Goal: Task Accomplishment & Management: Manage account settings

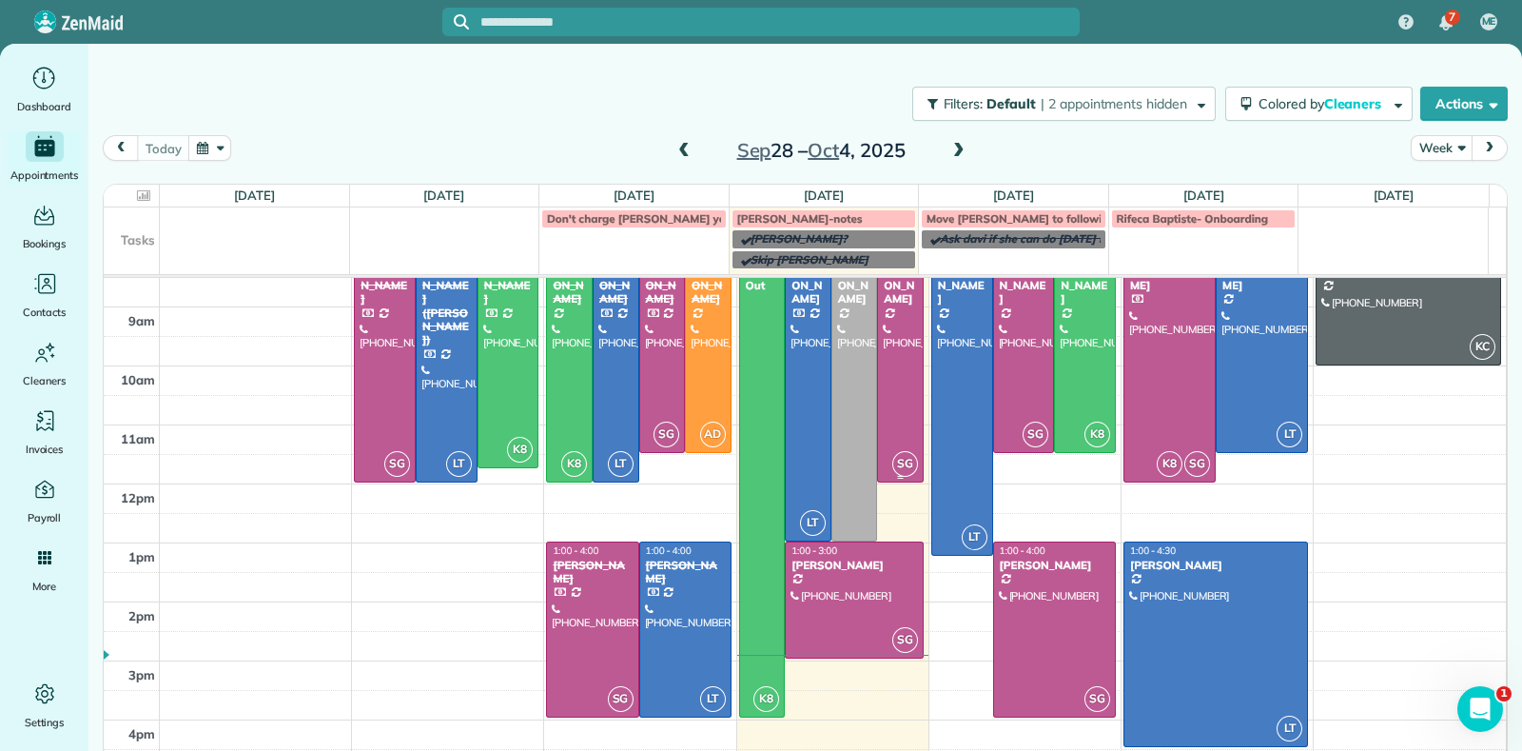
scroll to position [107, 0]
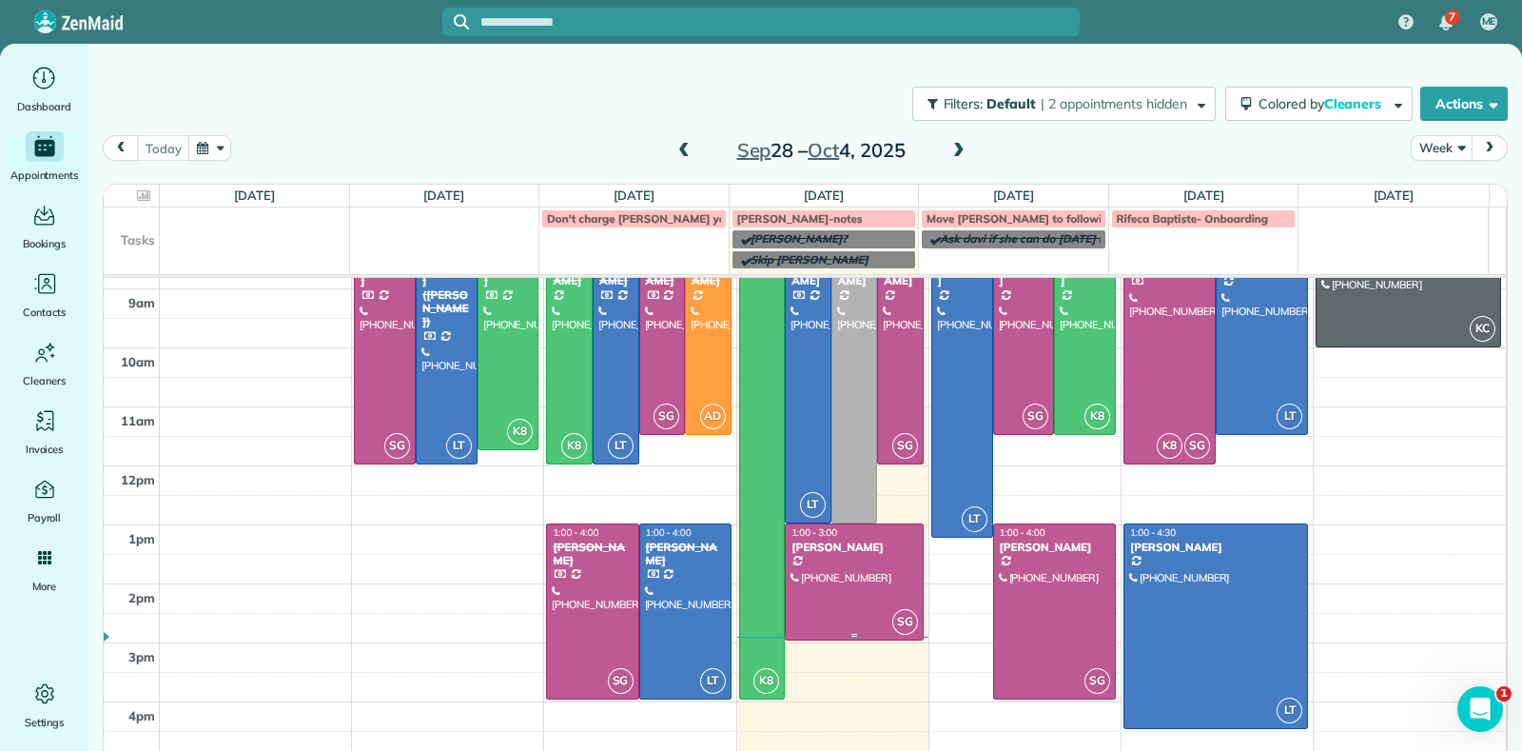
click at [822, 597] on div at bounding box center [854, 581] width 137 height 115
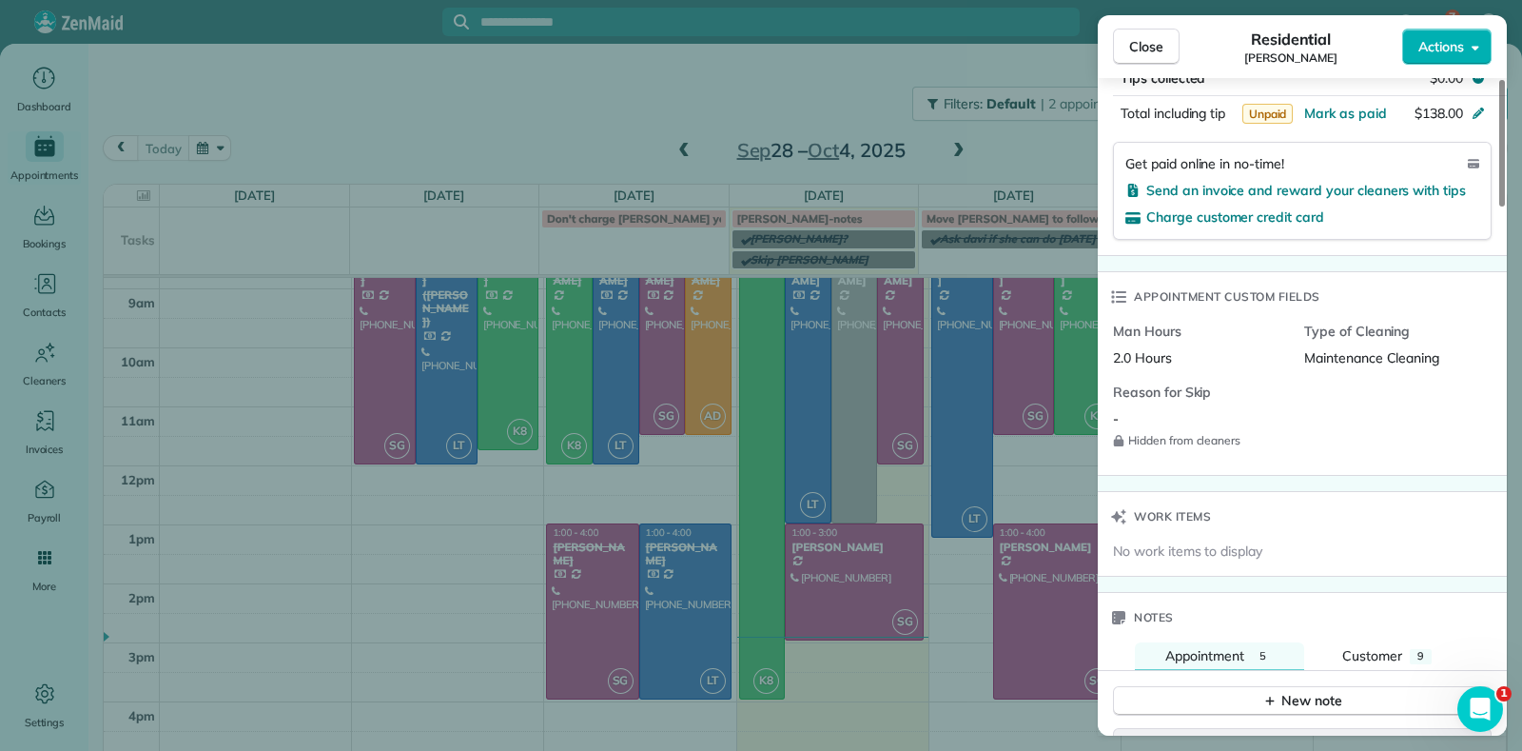
scroll to position [1068, 0]
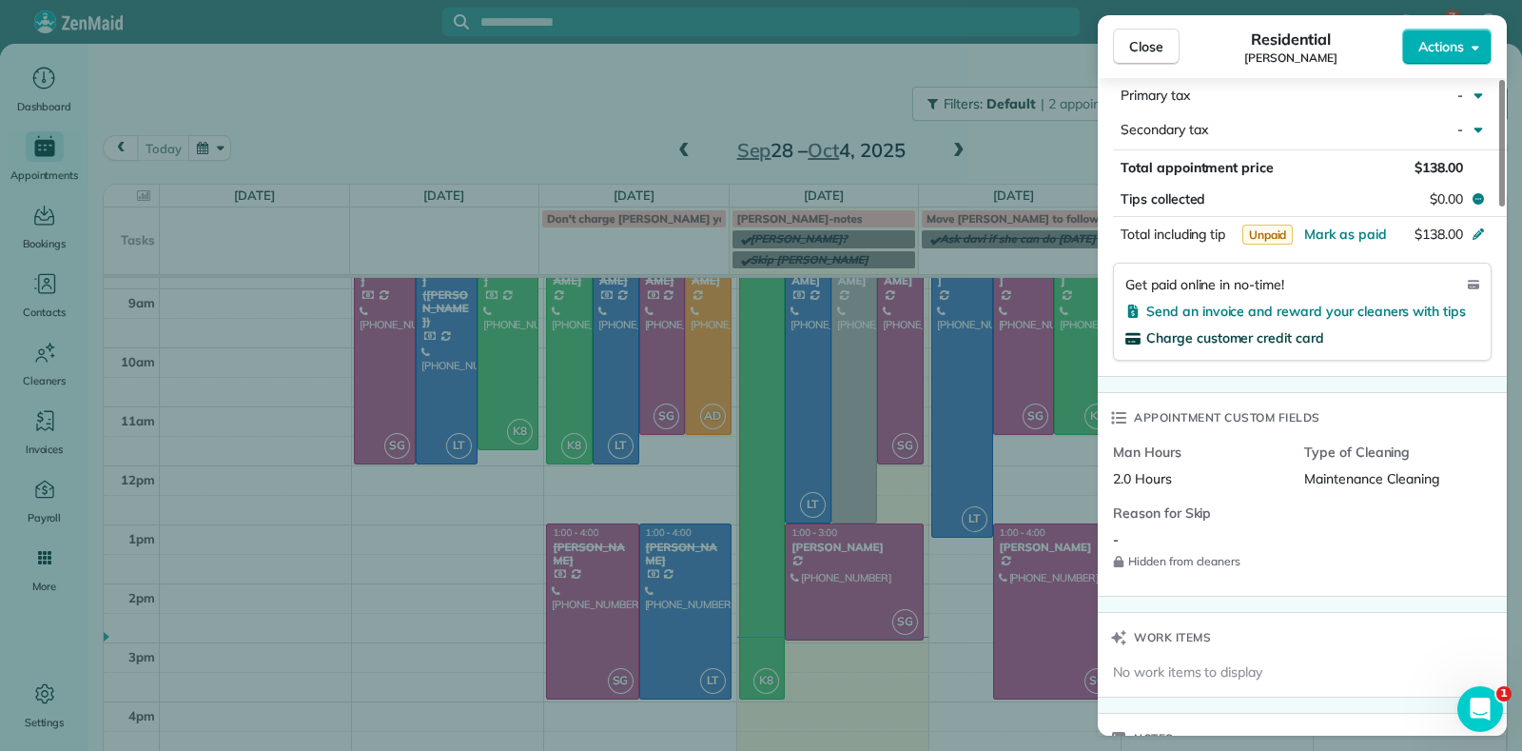
click at [1226, 335] on span "Charge customer credit card" at bounding box center [1236, 337] width 178 height 17
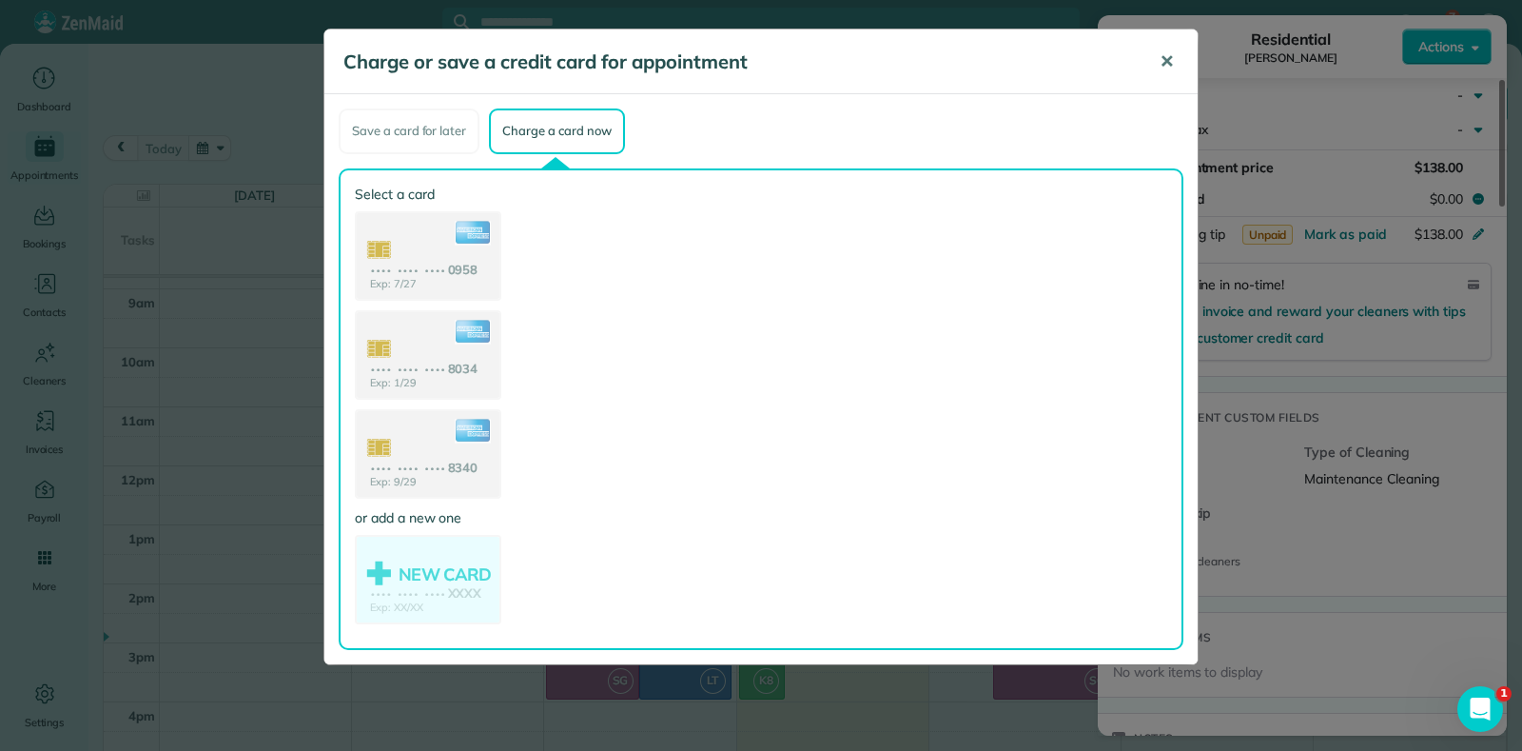
click at [1168, 67] on span "✕" at bounding box center [1167, 61] width 14 height 22
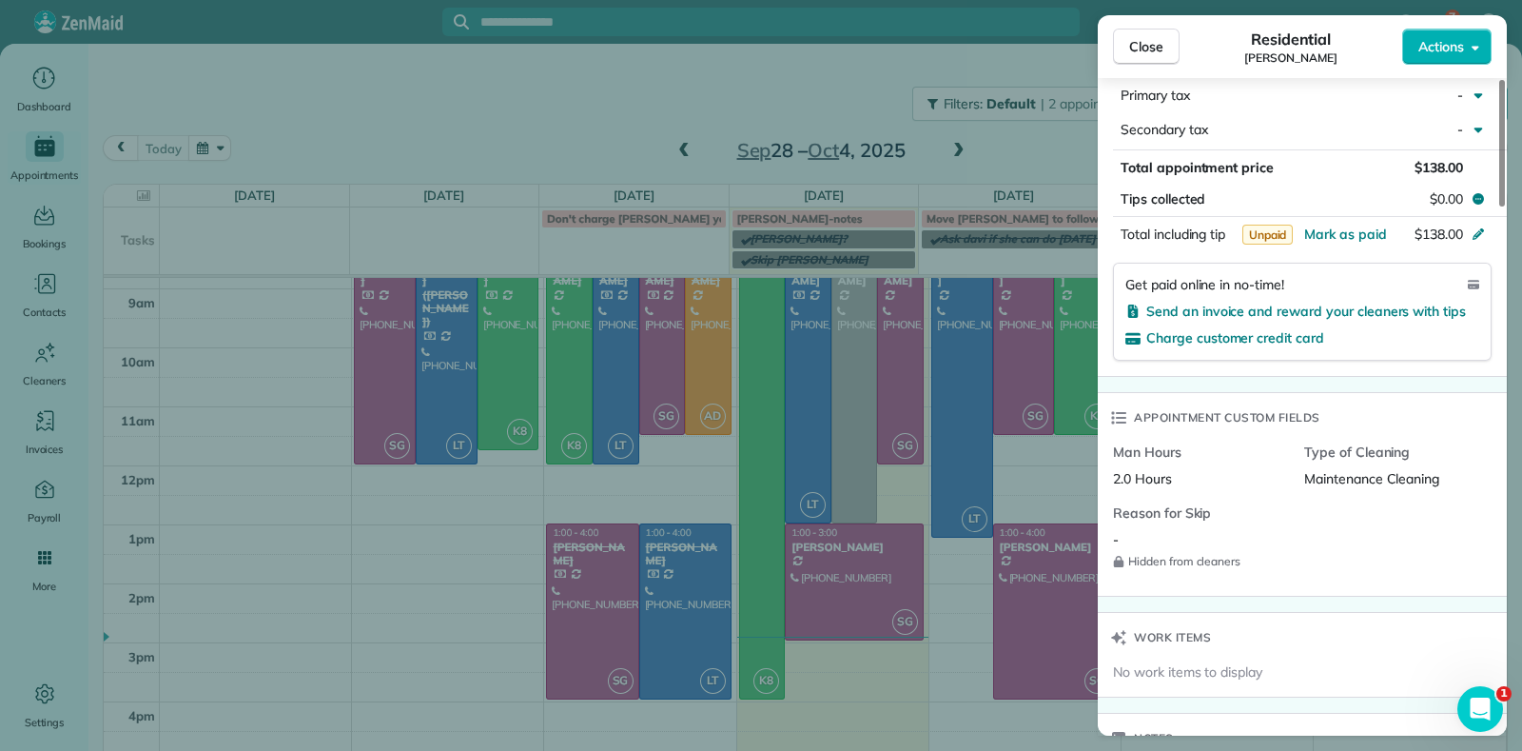
click at [91, 328] on div "Close Residential Ann Whitlow Actions Status Active Ann Whitlow · Open profile …" at bounding box center [761, 375] width 1522 height 751
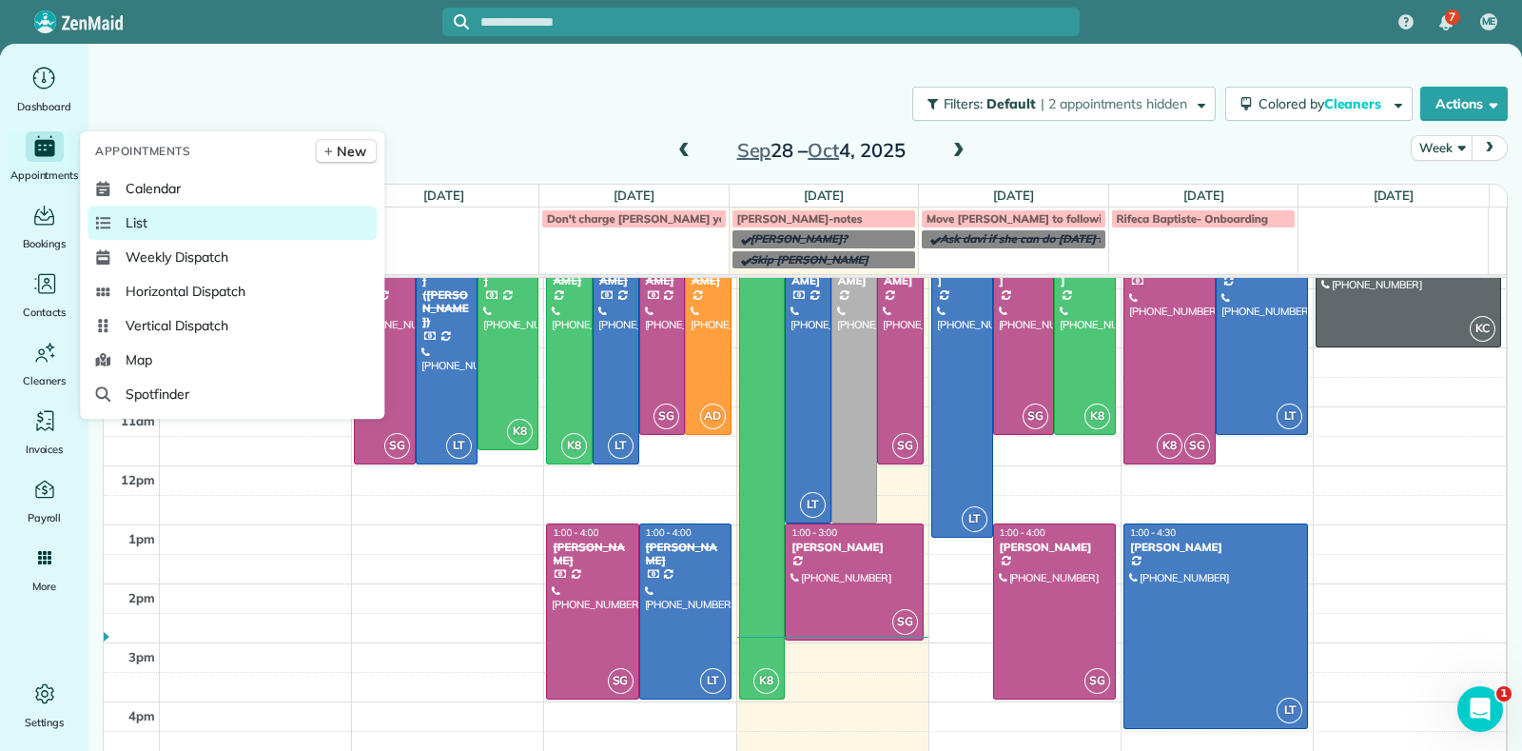
click at [157, 216] on link "List" at bounding box center [232, 223] width 289 height 34
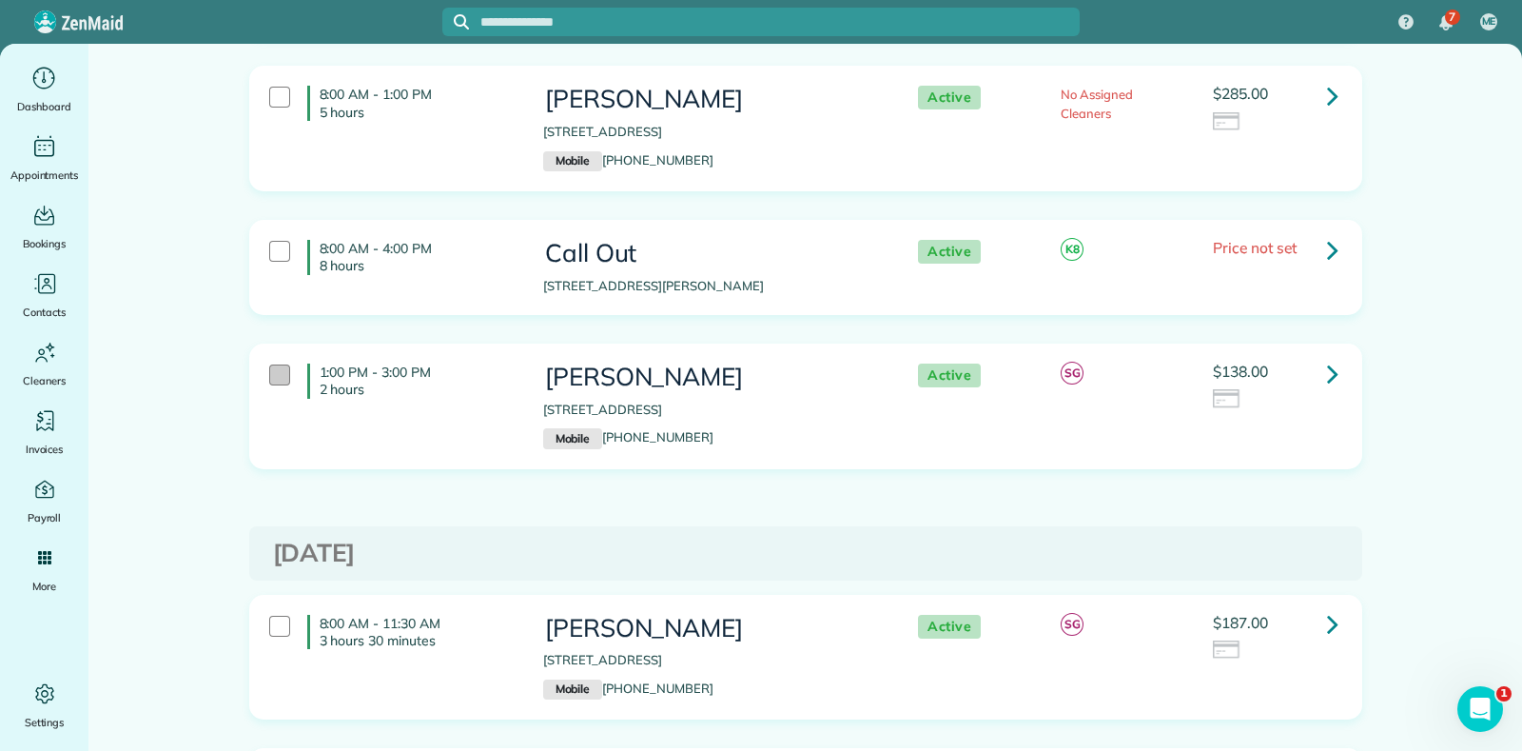
click at [276, 364] on div at bounding box center [279, 374] width 21 height 21
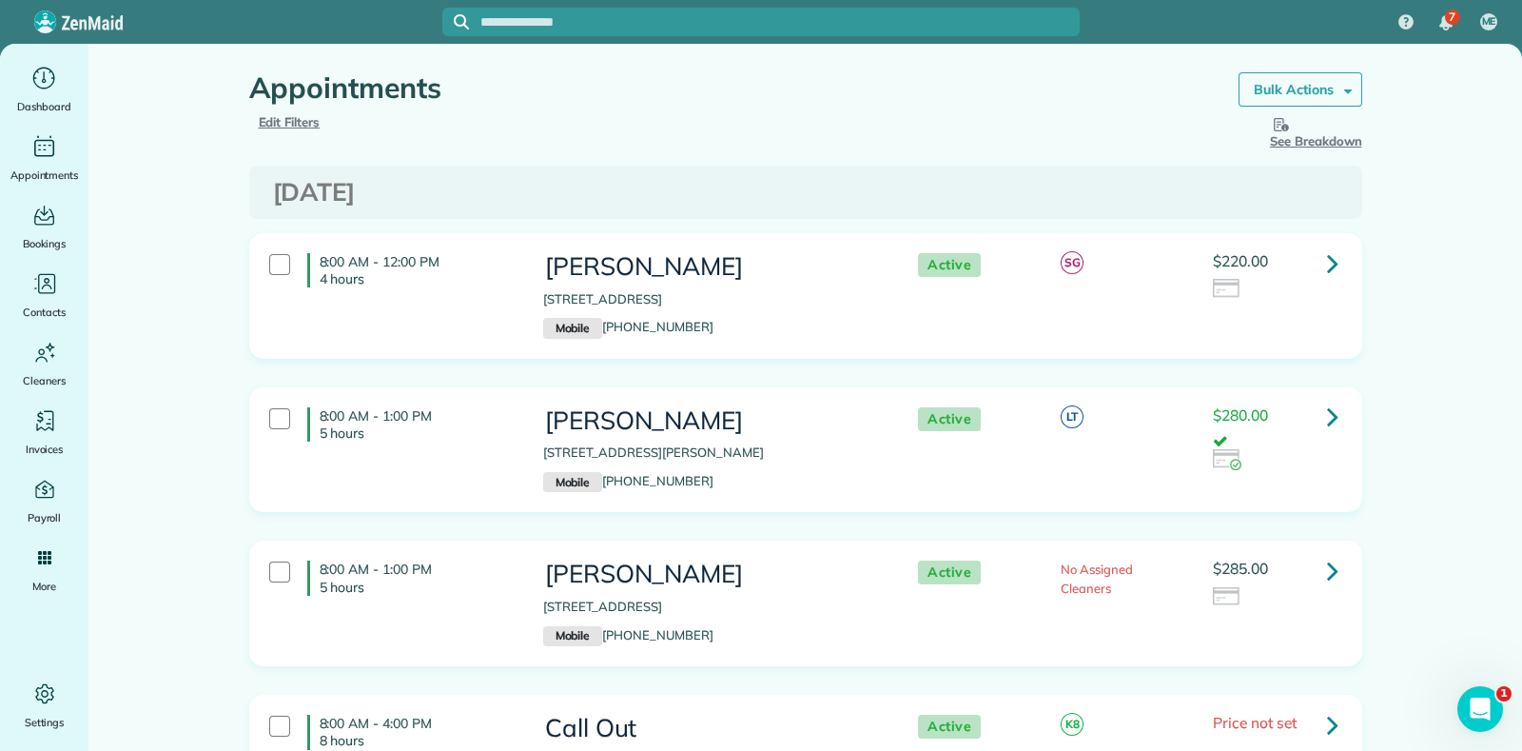
click at [1322, 78] on link "Bulk Actions" at bounding box center [1301, 89] width 124 height 34
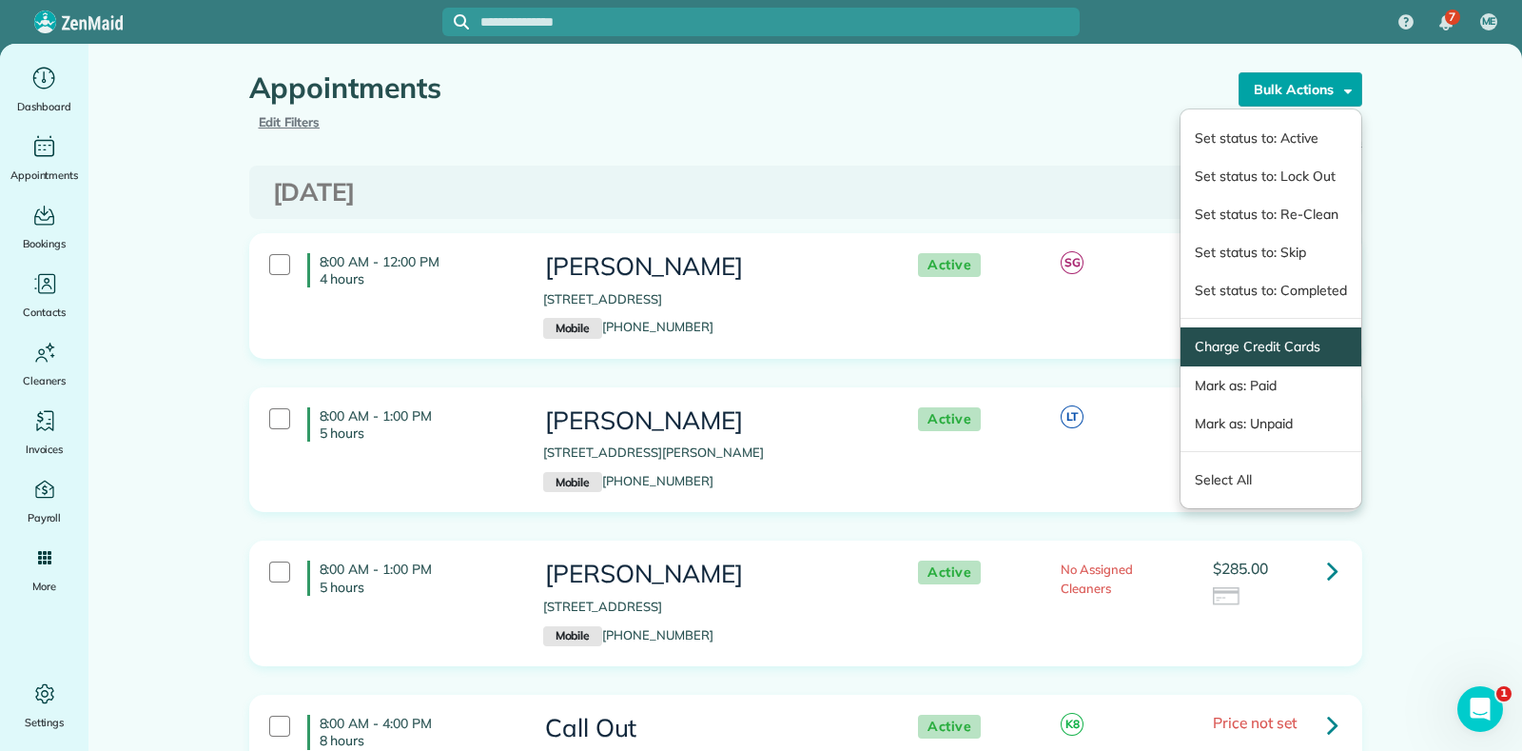
click at [1270, 352] on link "Charge Credit Cards" at bounding box center [1270, 347] width 151 height 20
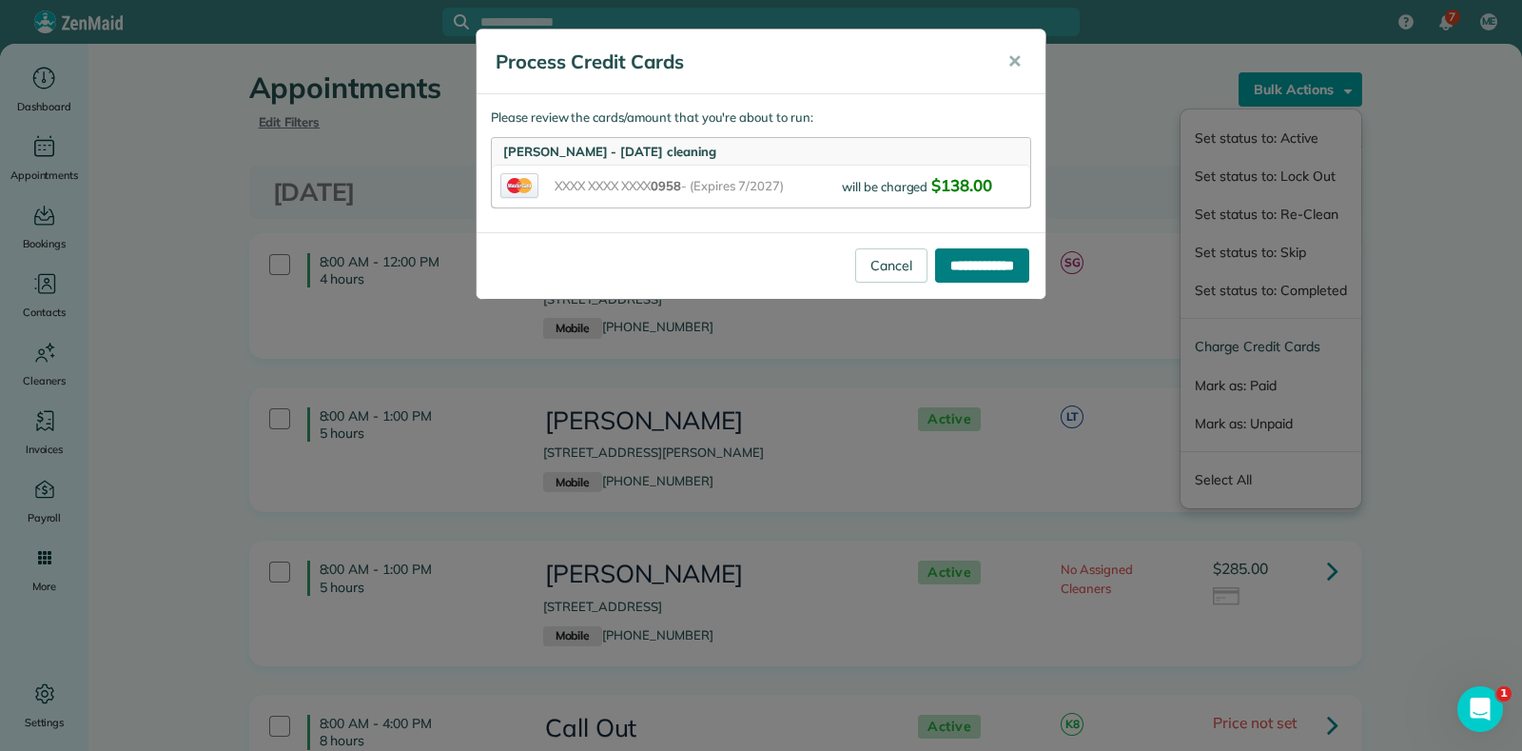
click at [979, 275] on input "**********" at bounding box center [982, 265] width 94 height 34
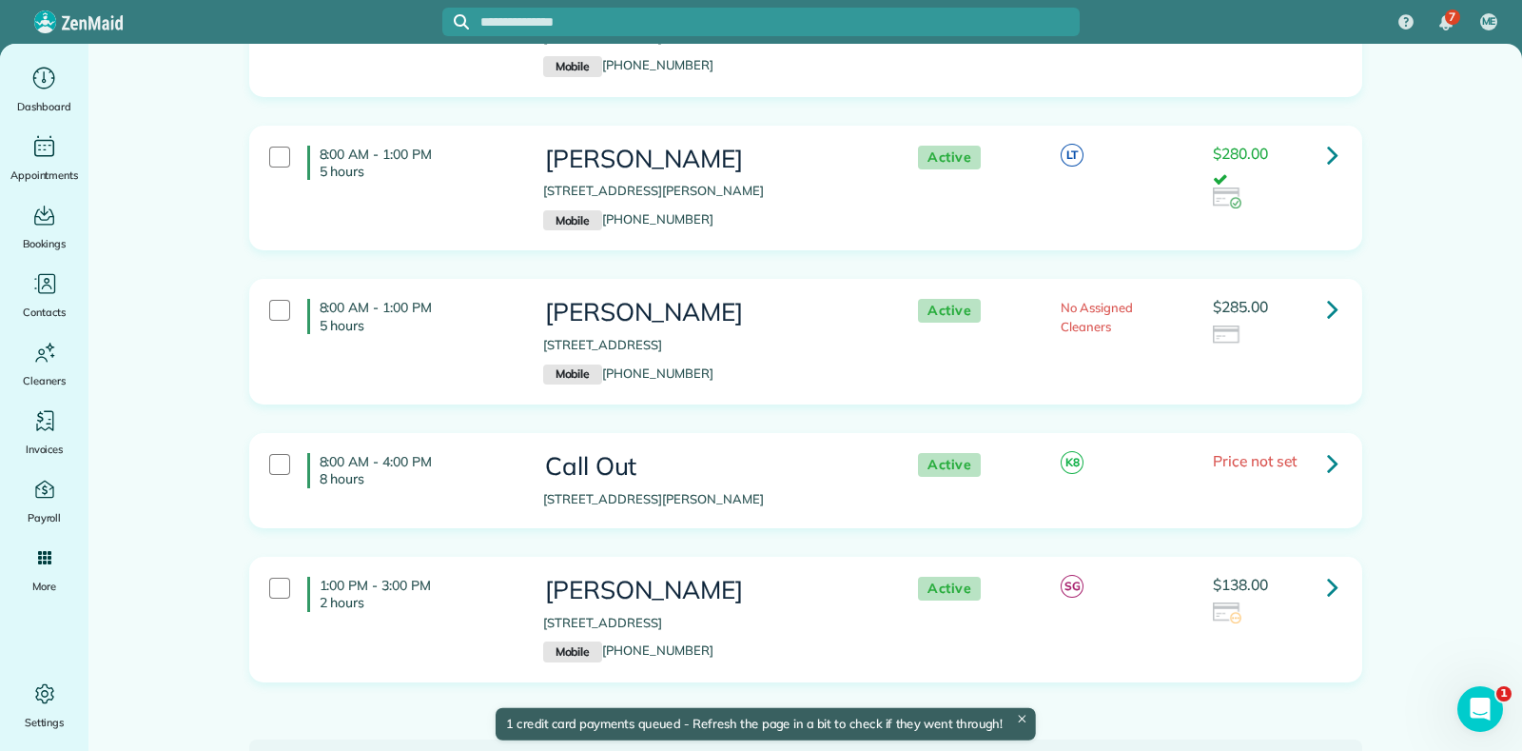
scroll to position [357, 0]
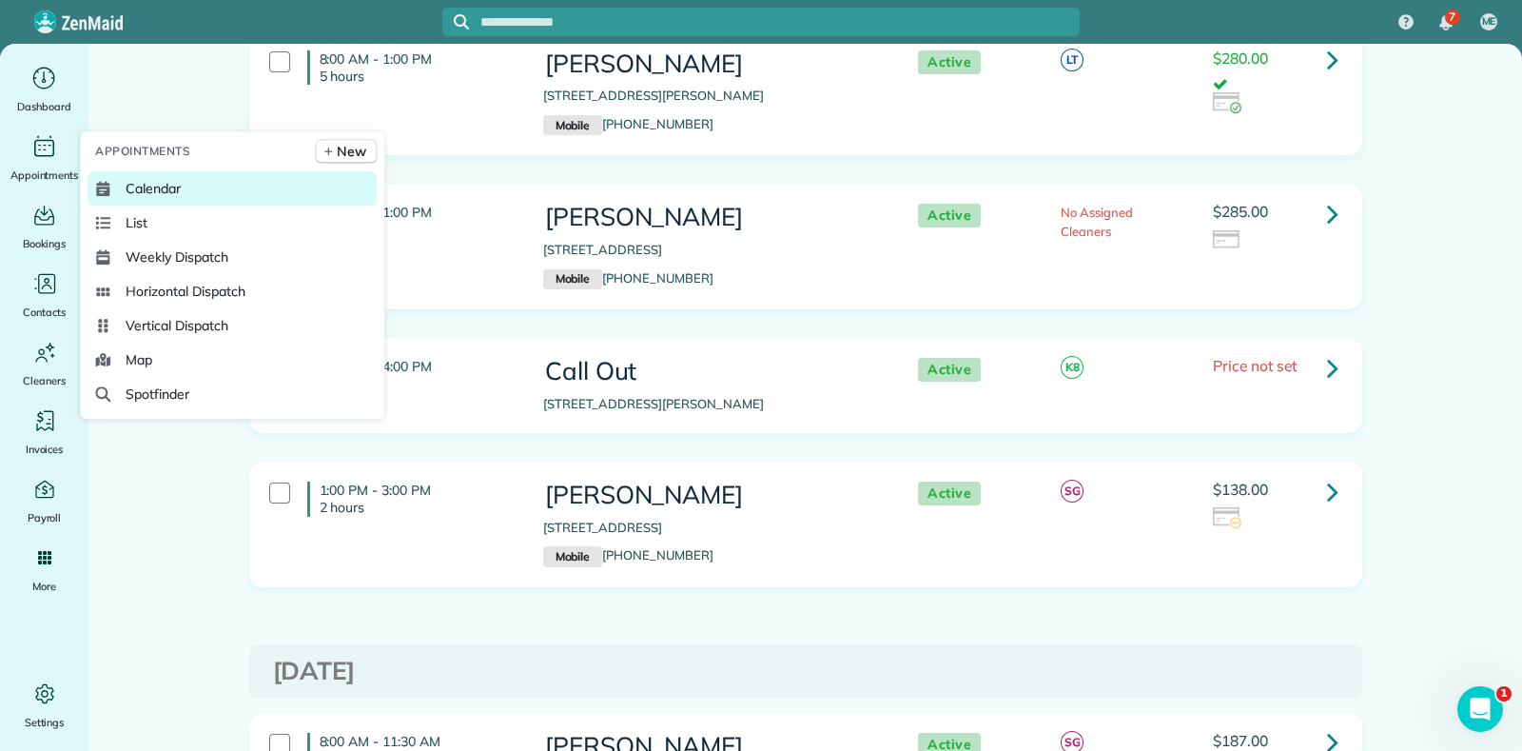
click at [115, 184] on link "Calendar" at bounding box center [232, 188] width 289 height 34
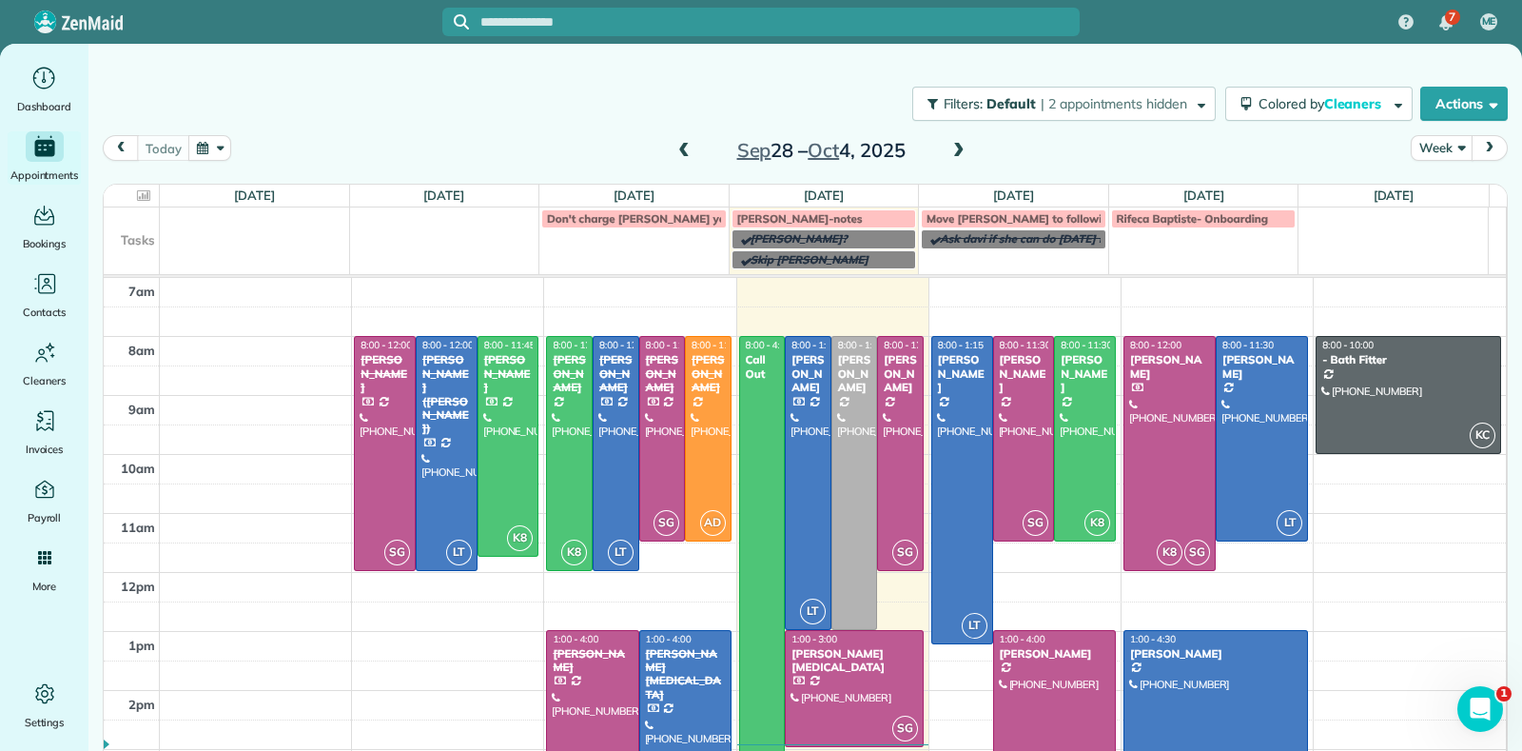
click at [954, 145] on span at bounding box center [959, 151] width 21 height 17
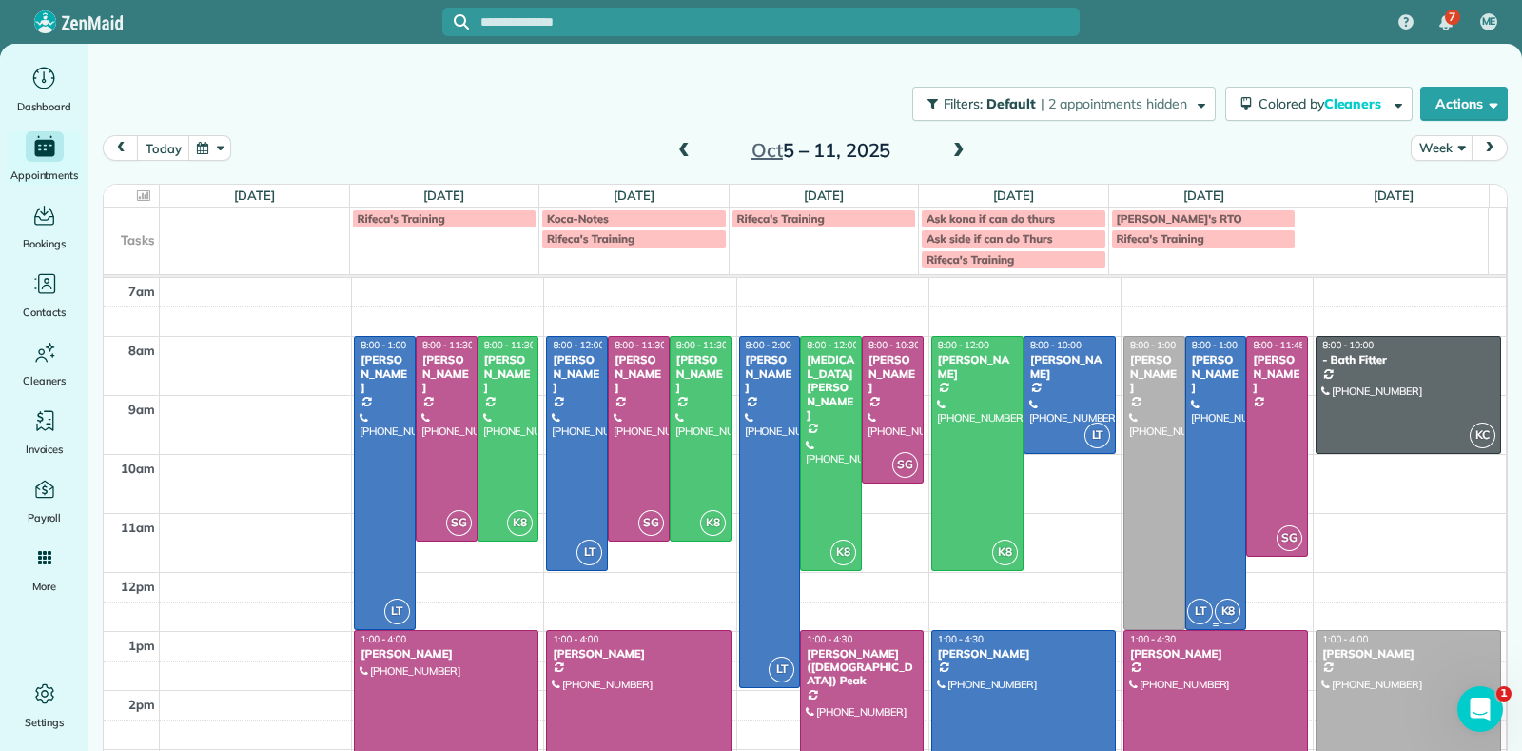
click at [1208, 424] on div at bounding box center [1216, 482] width 60 height 291
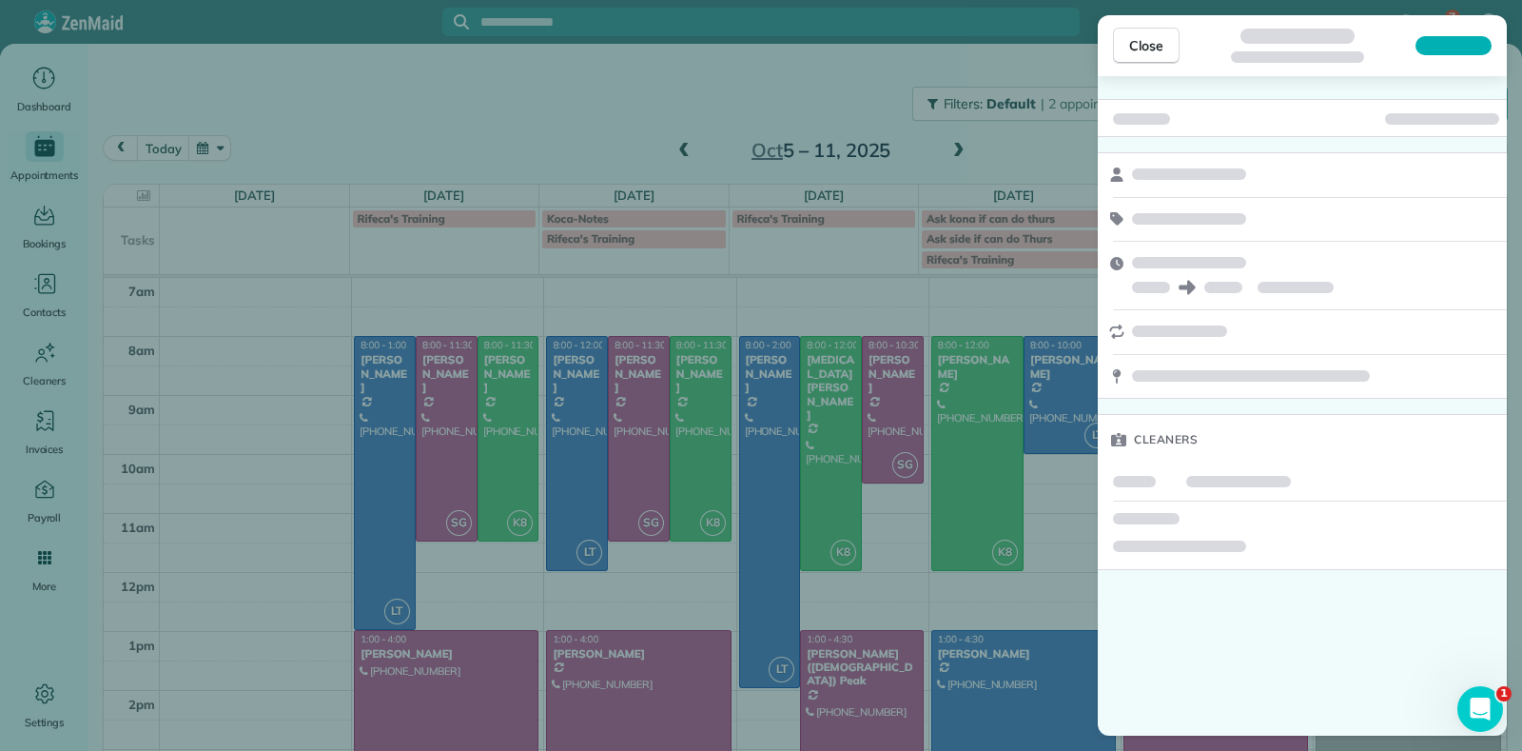
click at [1127, 46] on button "Close" at bounding box center [1146, 46] width 67 height 36
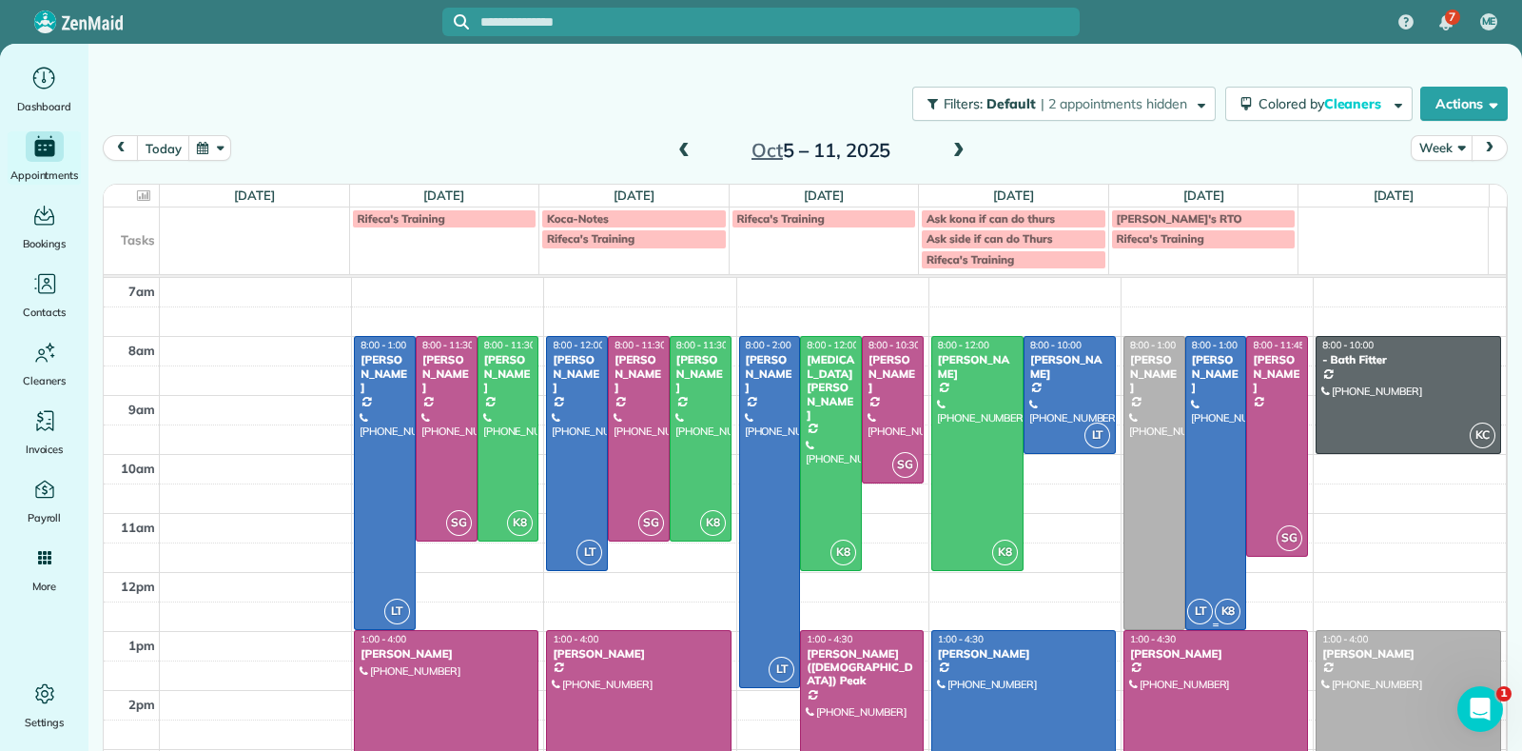
click at [1189, 459] on div at bounding box center [1216, 482] width 60 height 291
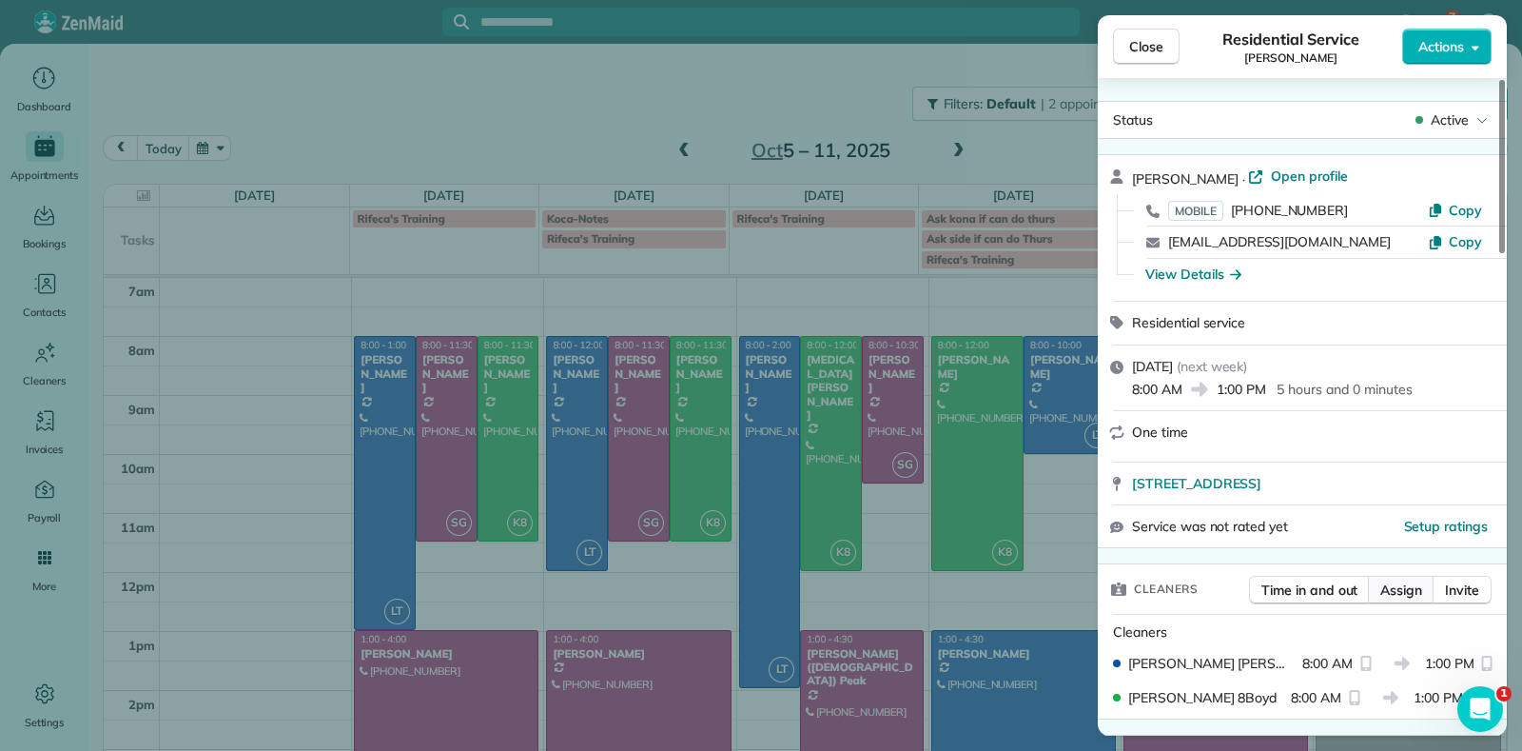
click at [1403, 592] on span "Assign" at bounding box center [1402, 589] width 42 height 19
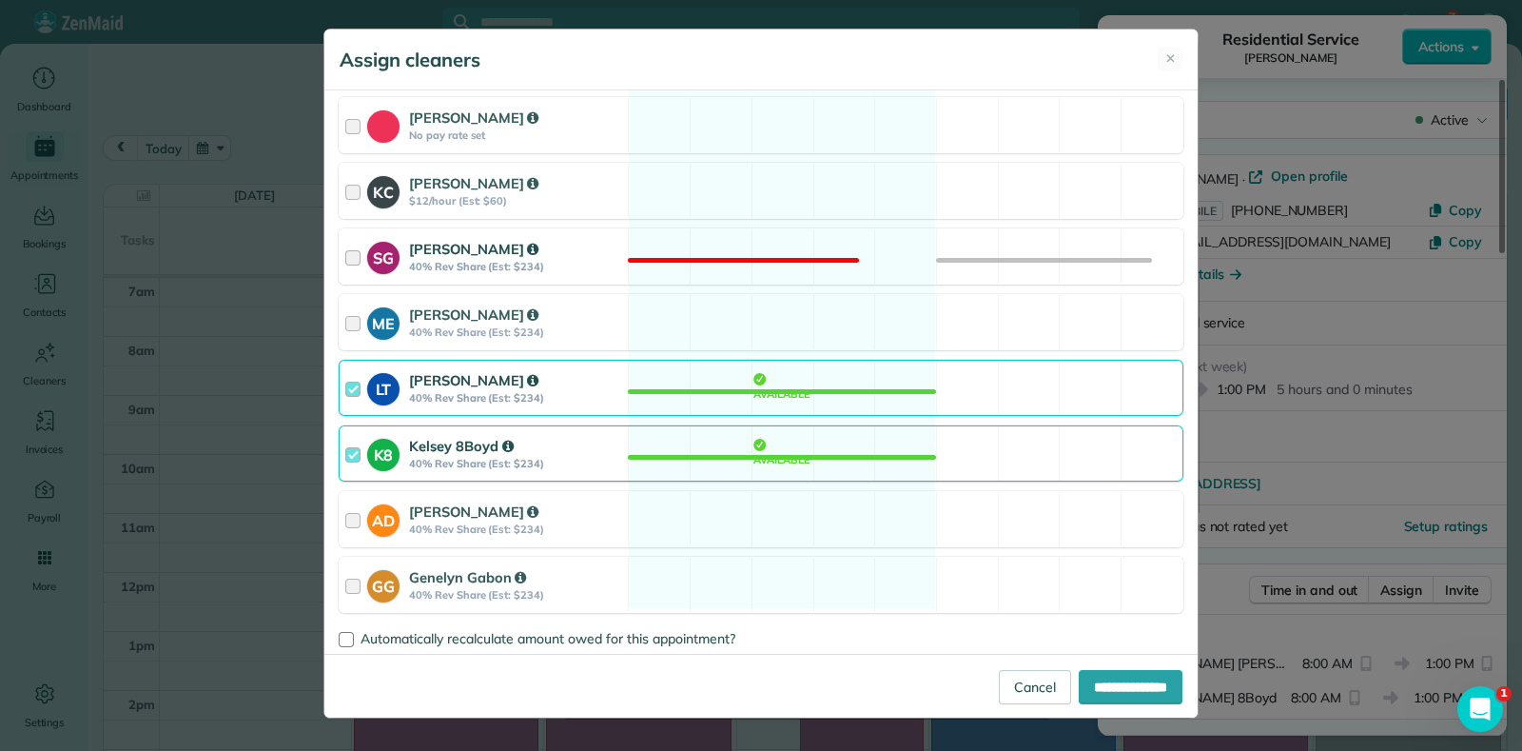
scroll to position [223, 0]
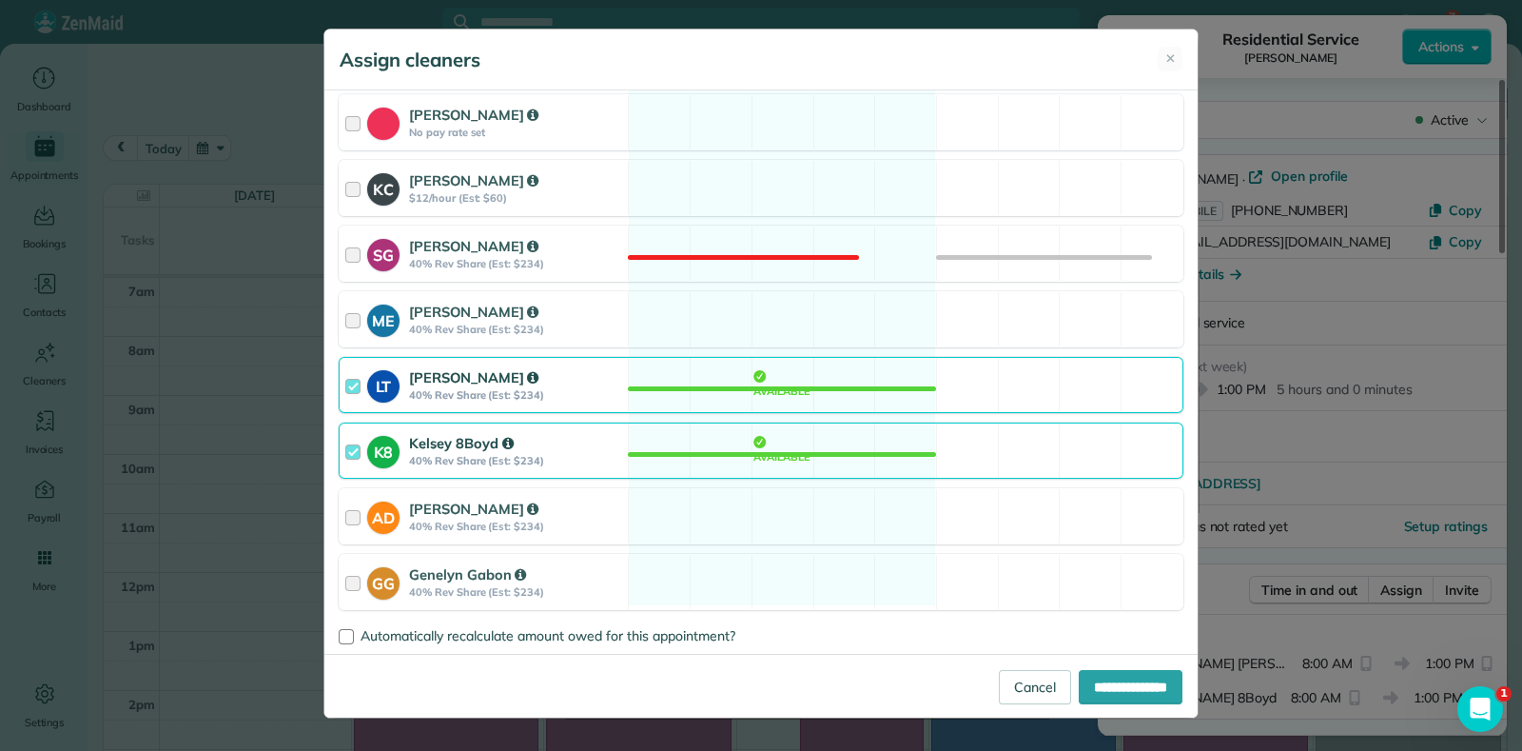
click at [838, 383] on div "LT [PERSON_NAME] 40% Rev Share (Est: $234) Available" at bounding box center [761, 385] width 845 height 56
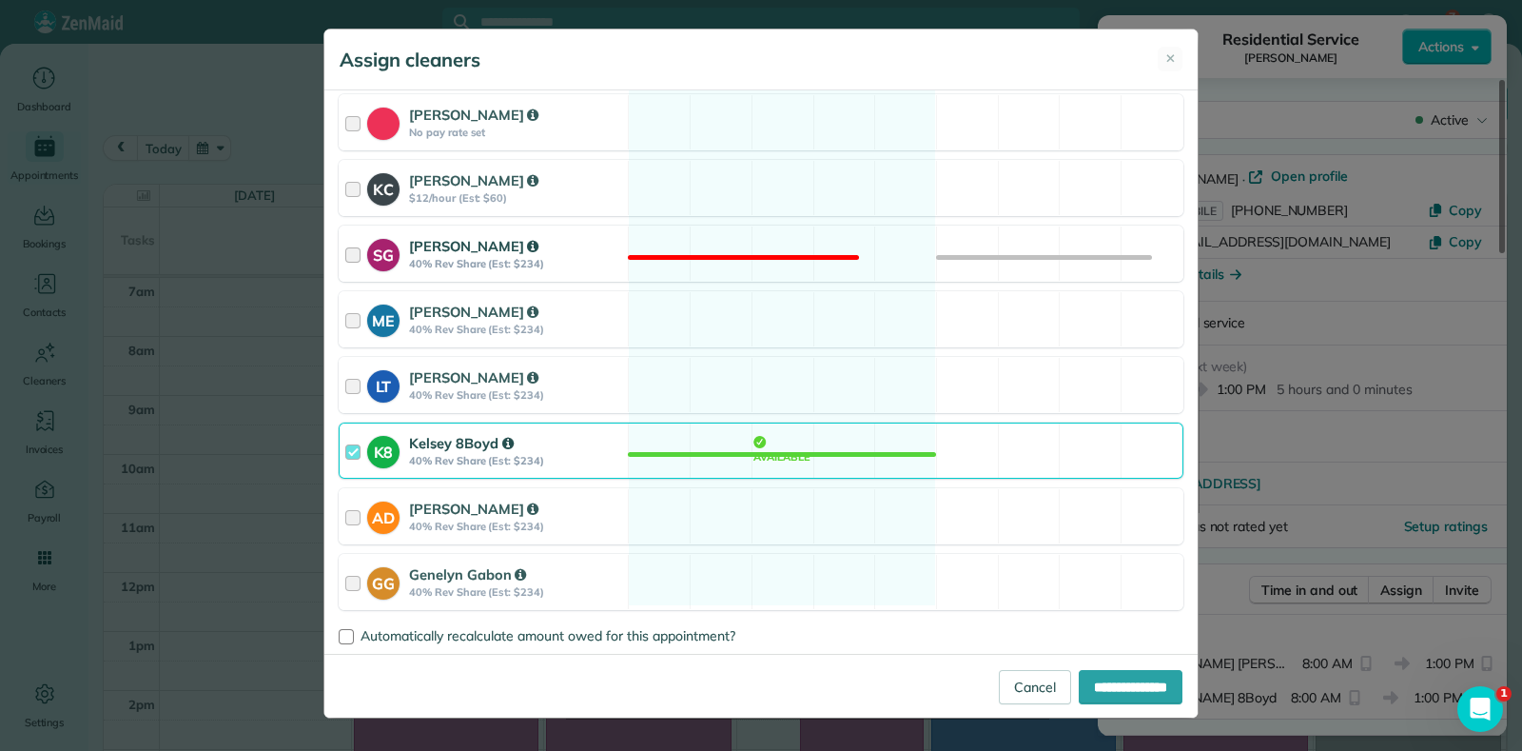
click at [787, 241] on div "SG [PERSON_NAME] 40% Rev Share (Est: $234) Not available" at bounding box center [761, 253] width 845 height 56
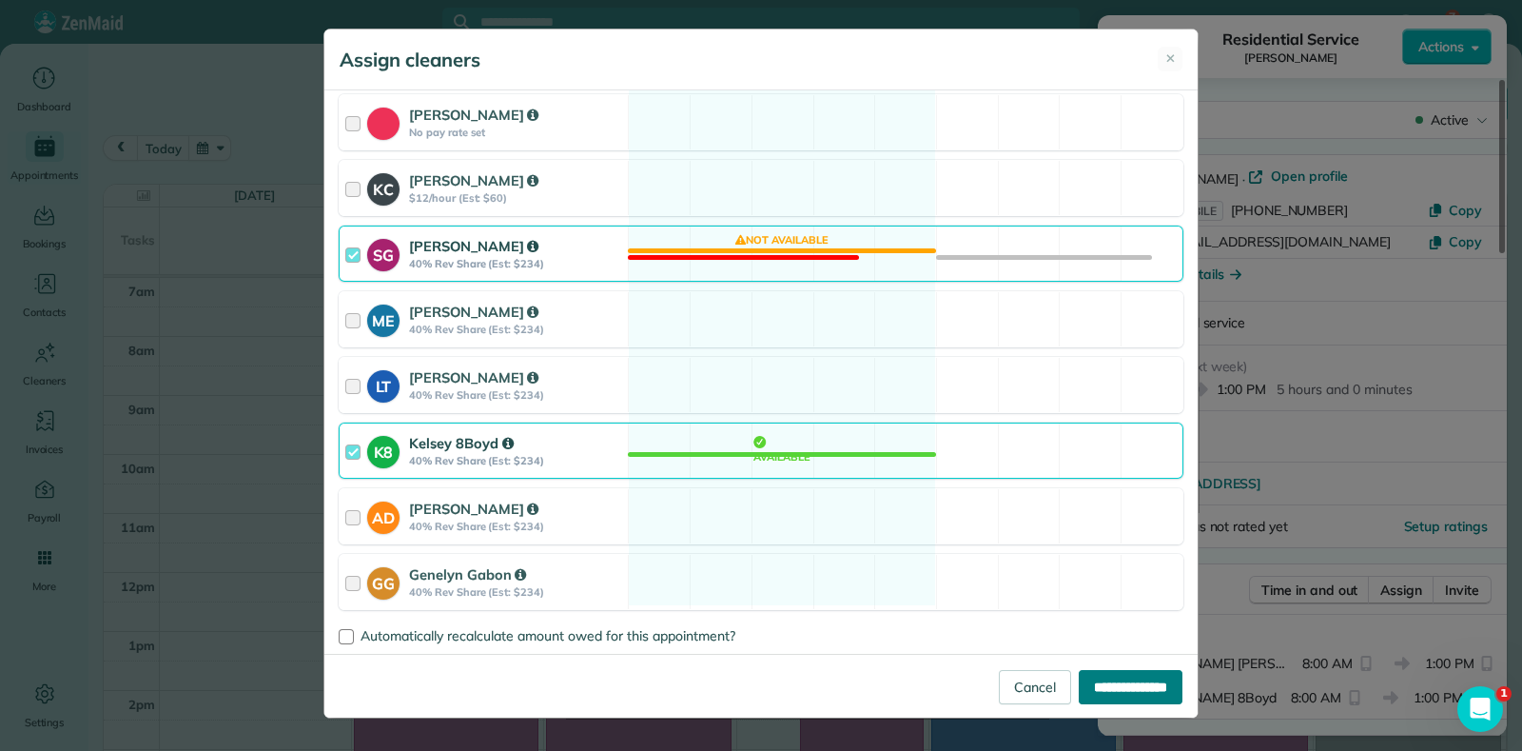
click at [1102, 685] on input "**********" at bounding box center [1131, 687] width 104 height 34
type input "**********"
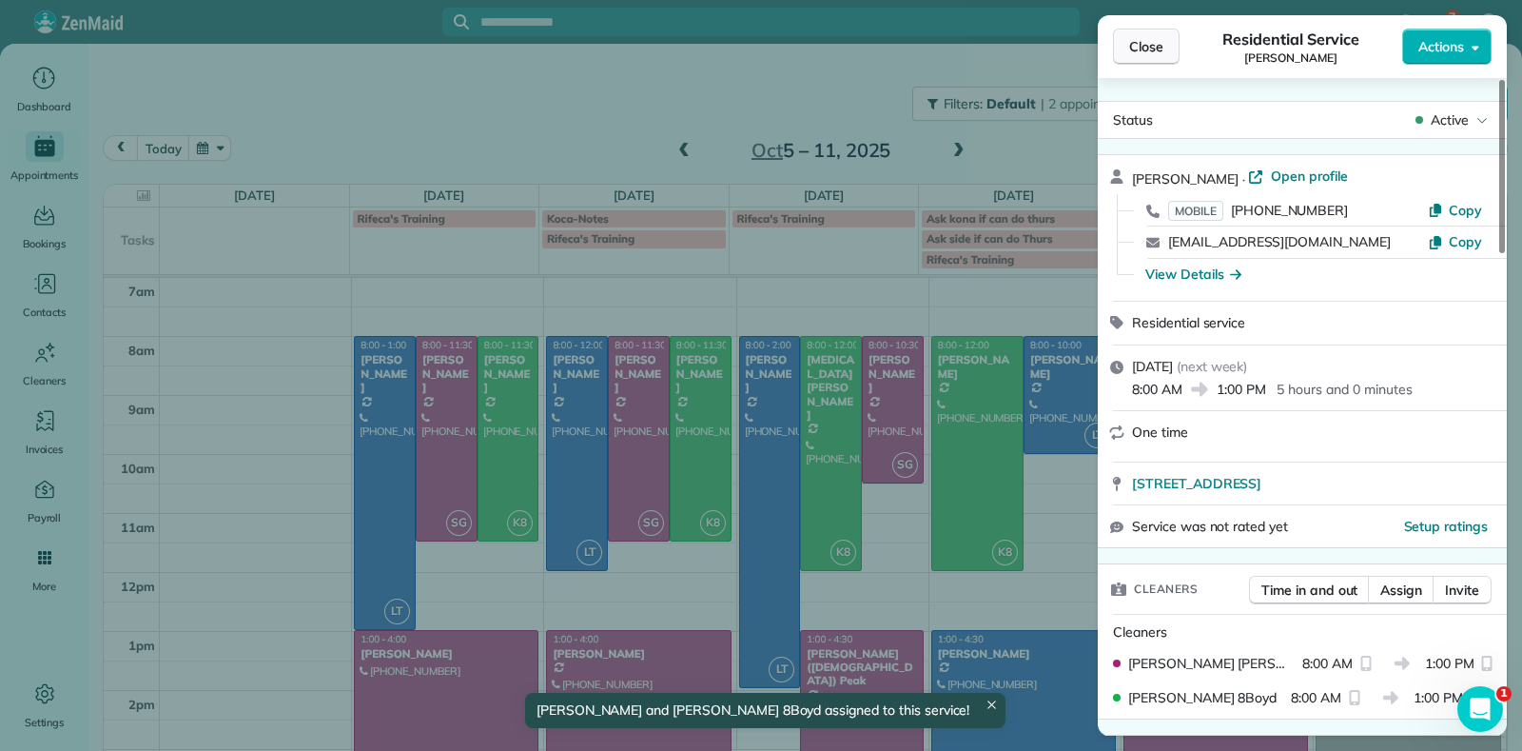
click at [1146, 46] on span "Close" at bounding box center [1146, 46] width 34 height 19
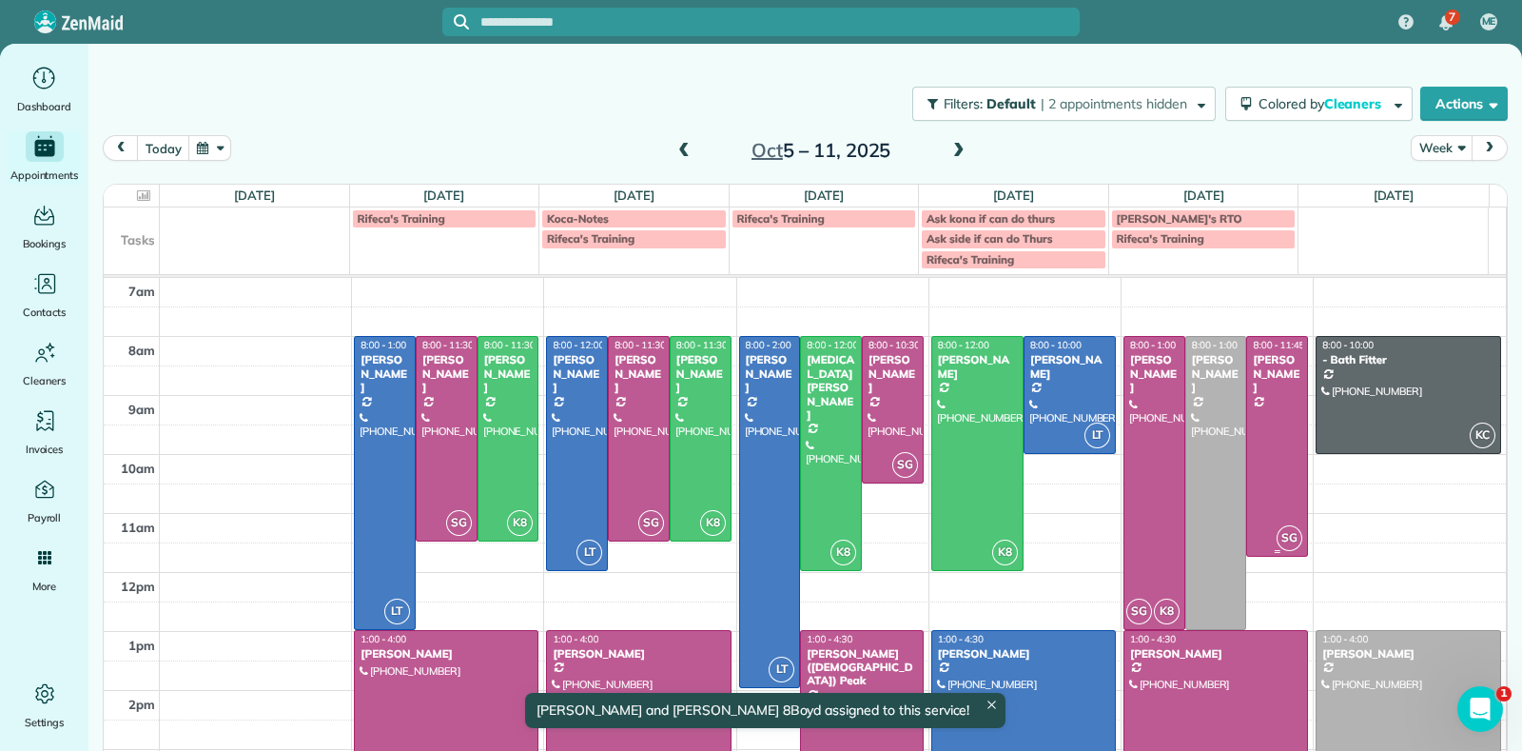
click at [1258, 499] on div at bounding box center [1277, 446] width 60 height 218
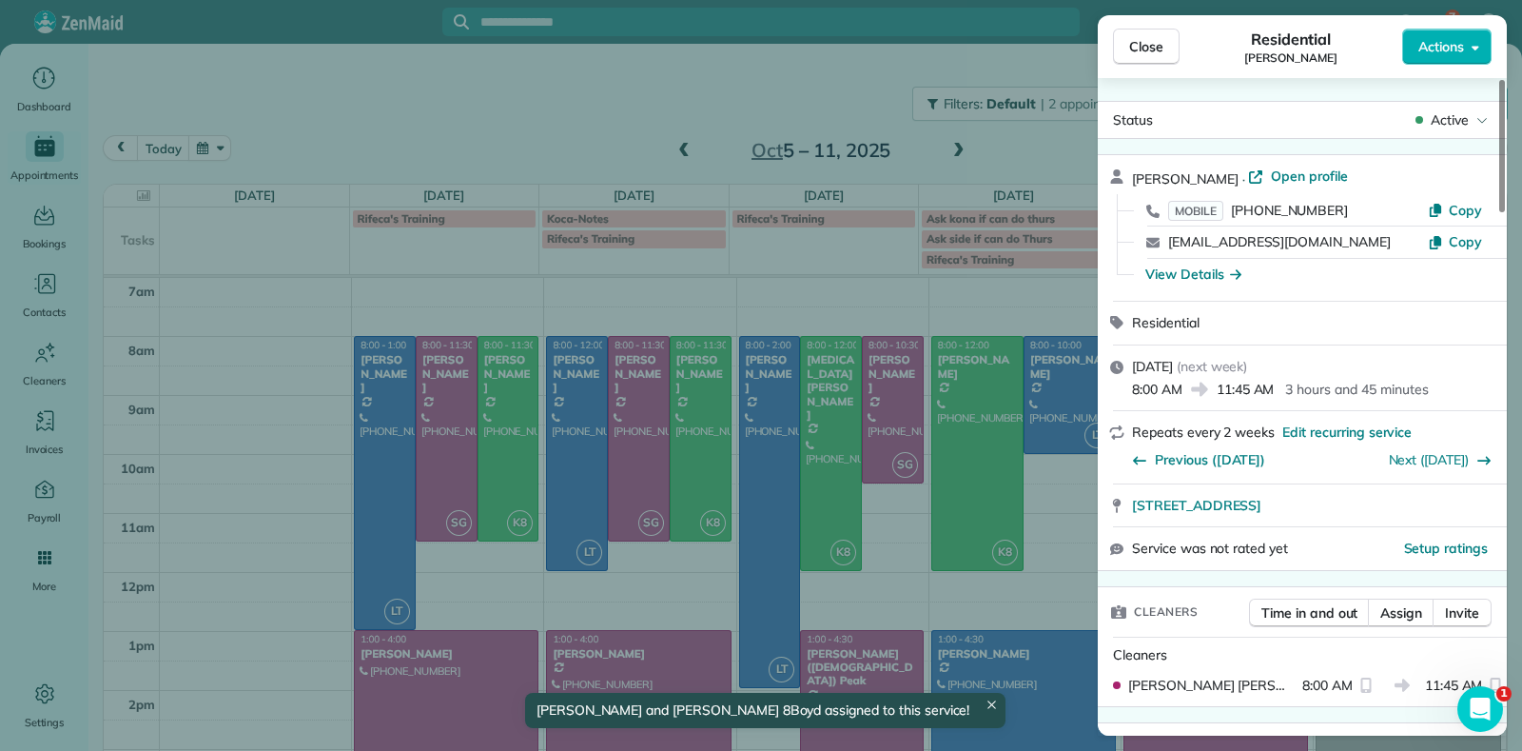
drag, startPoint x: 1146, startPoint y: 62, endPoint x: 1202, endPoint y: 119, distance: 80.1
click at [1147, 55] on button "Close" at bounding box center [1146, 47] width 67 height 36
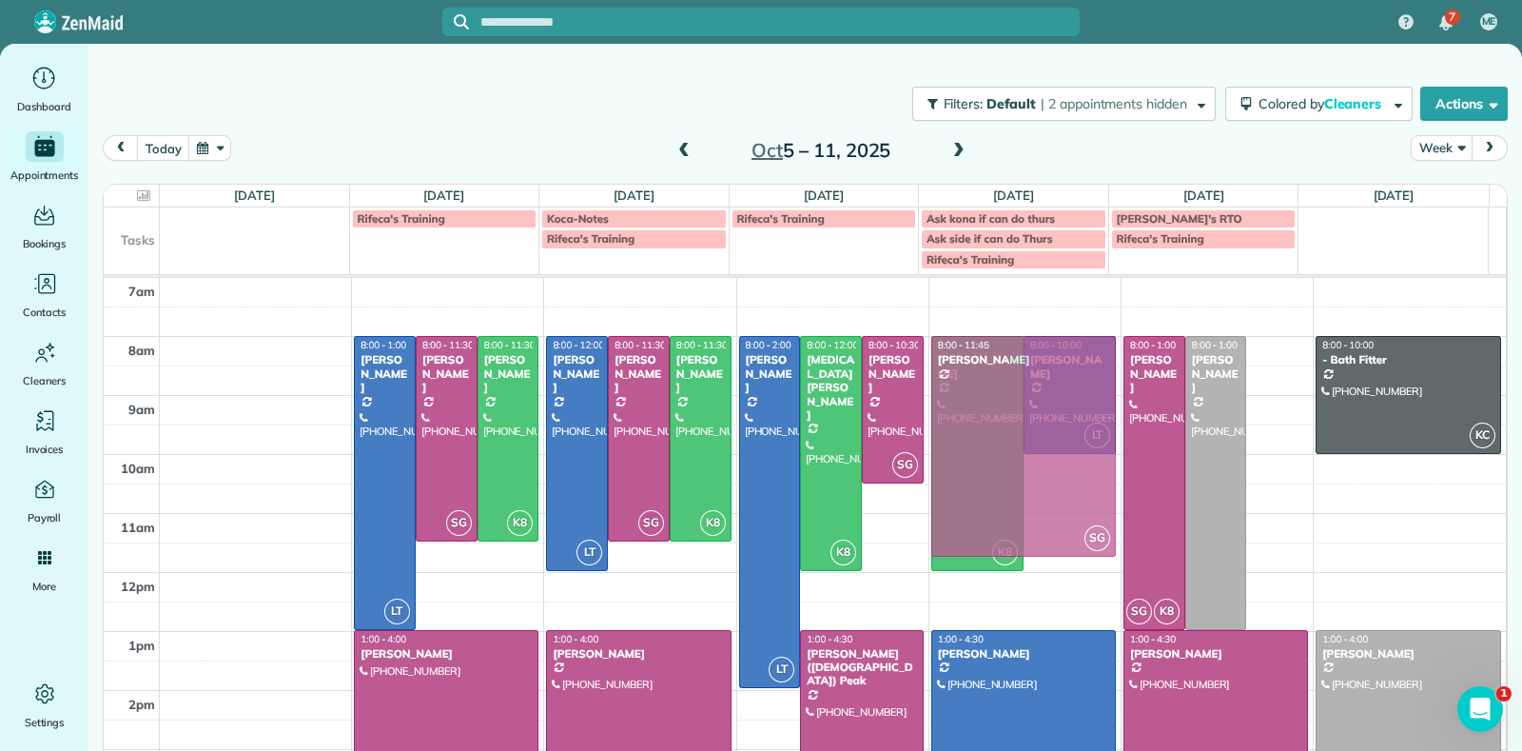
drag, startPoint x: 1261, startPoint y: 421, endPoint x: 1108, endPoint y: 414, distance: 152.4
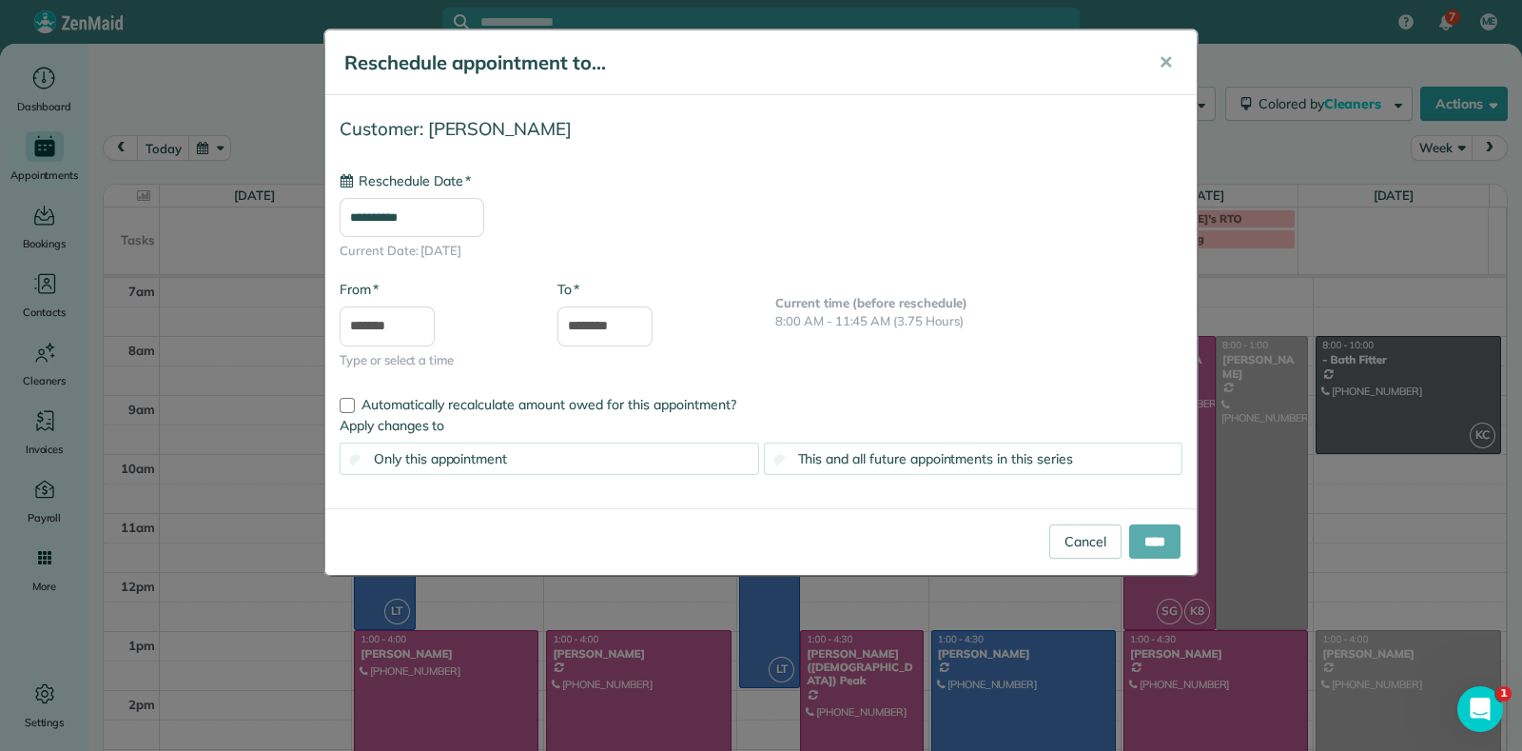
type input "**********"
click at [1147, 546] on input "****" at bounding box center [1154, 541] width 51 height 34
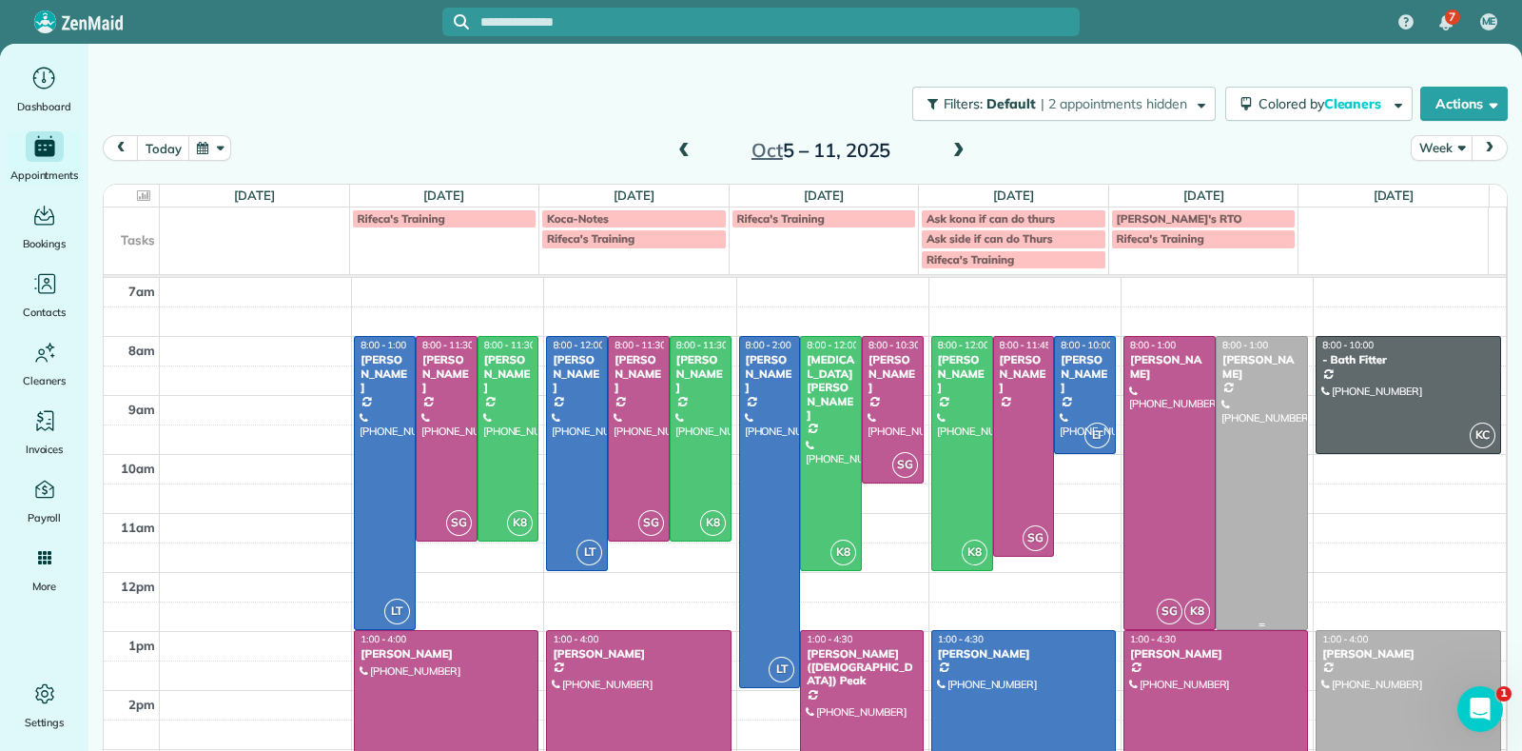
click at [1229, 523] on div at bounding box center [1262, 482] width 90 height 291
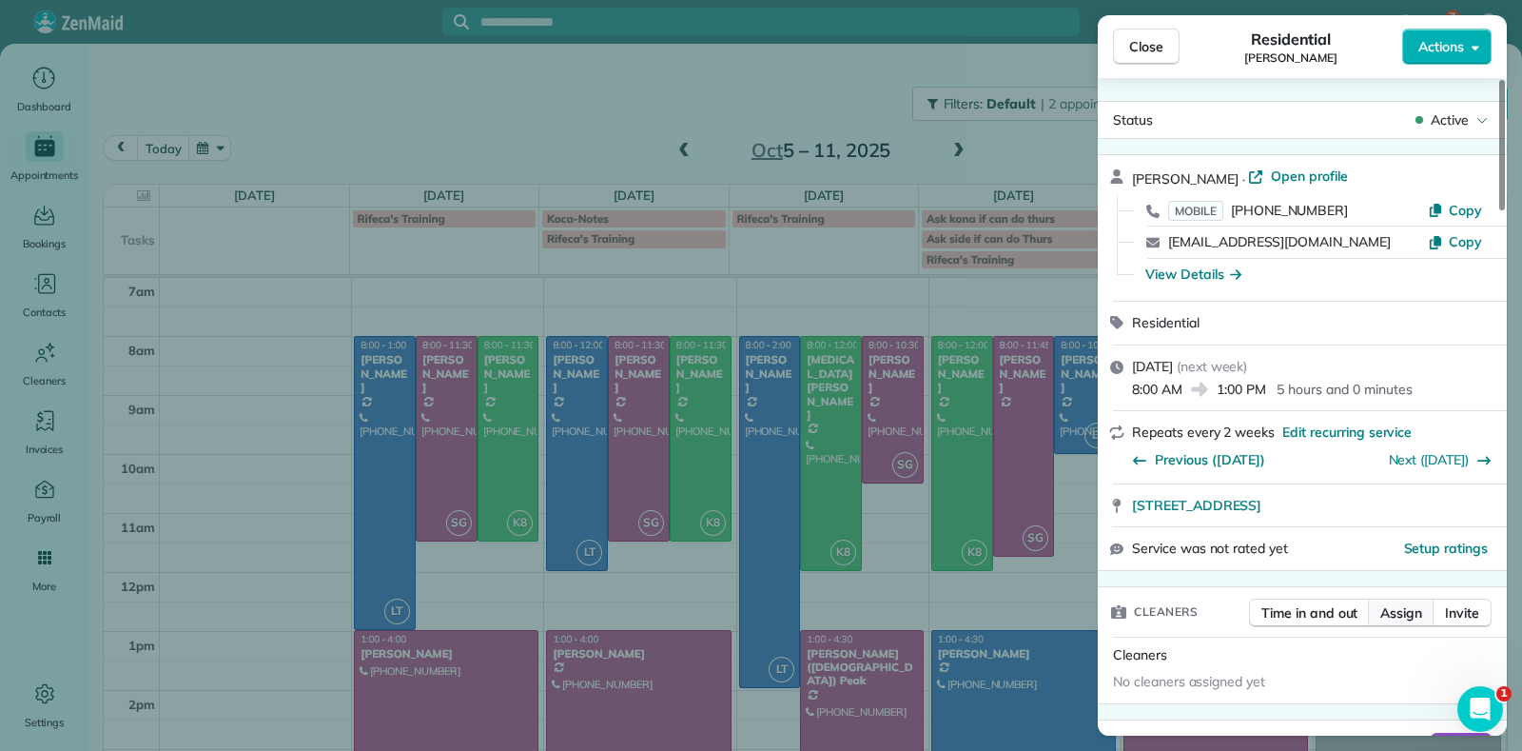
click at [1399, 603] on span "Assign" at bounding box center [1402, 612] width 42 height 19
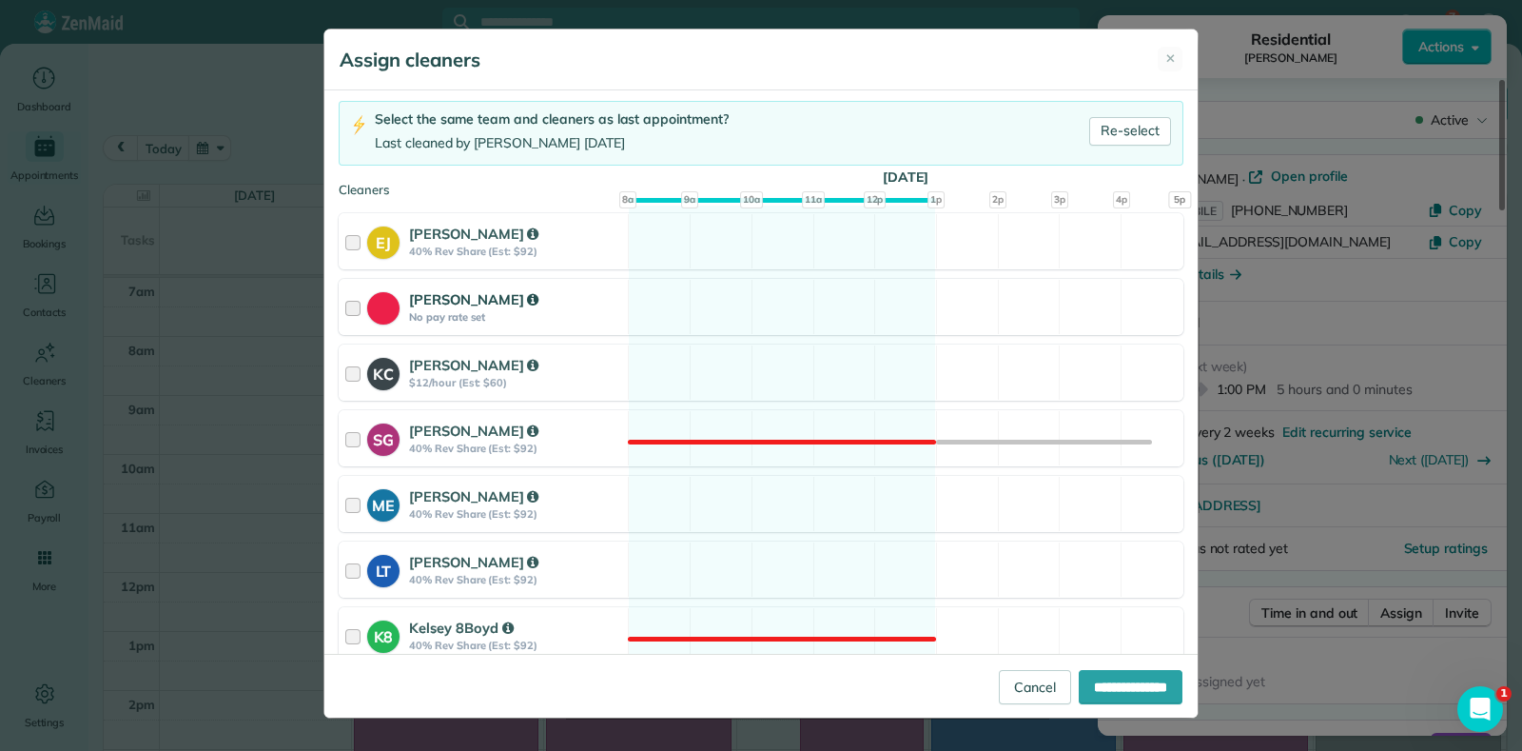
scroll to position [237, 0]
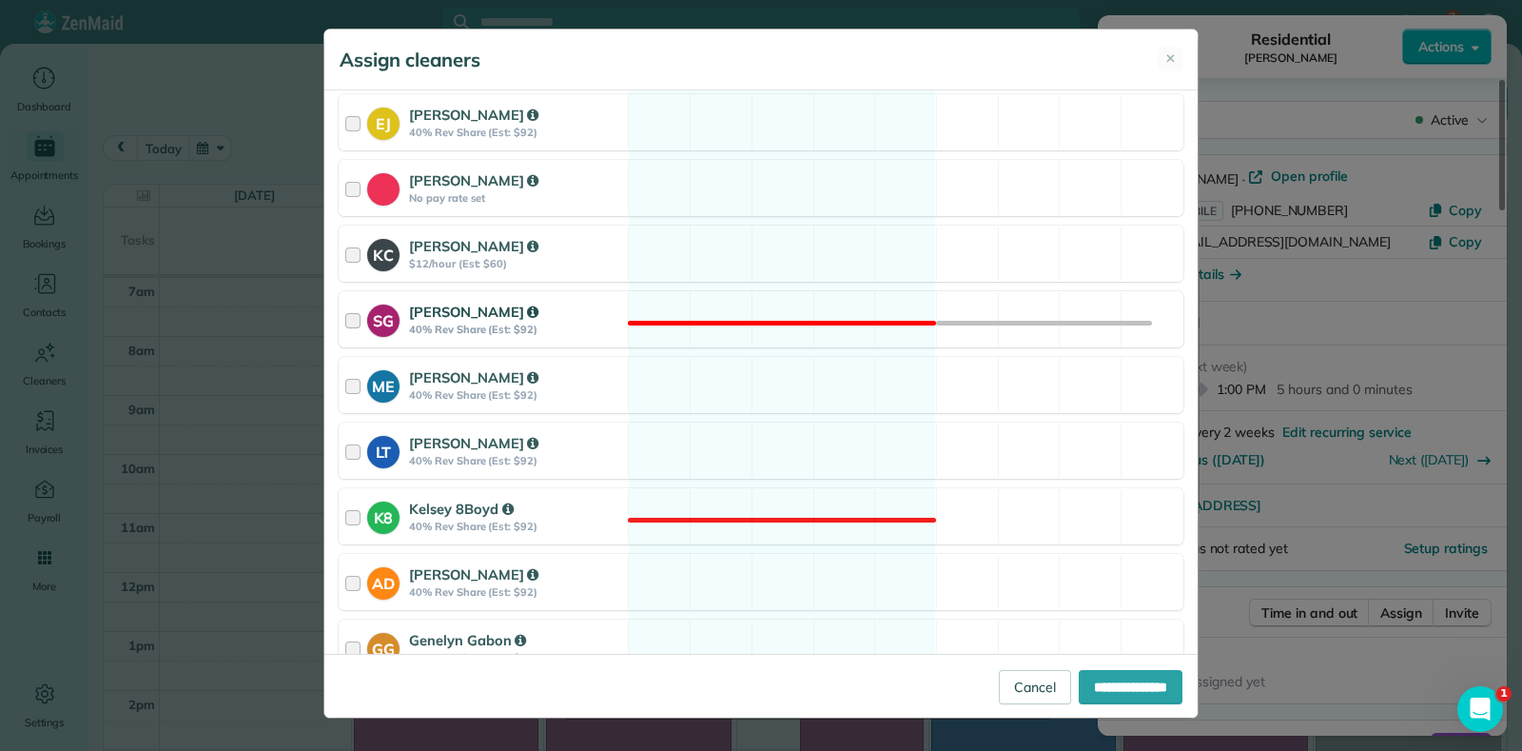
click at [795, 314] on div "SG [PERSON_NAME] 40% Rev Share (Est: $92) Not available" at bounding box center [761, 319] width 845 height 56
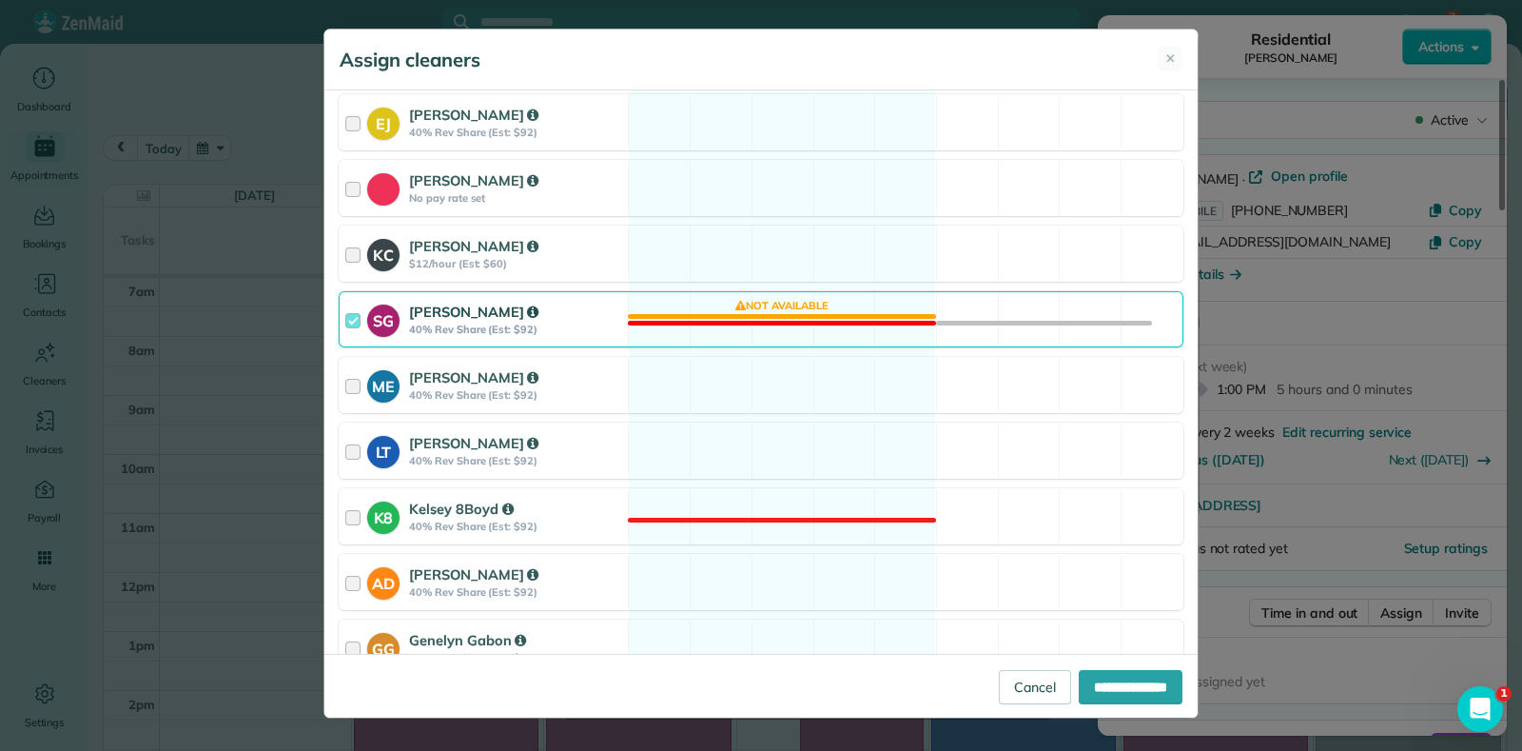
click at [795, 314] on div "SG [PERSON_NAME] 40% Rev Share (Est: $92) Not available" at bounding box center [761, 319] width 845 height 56
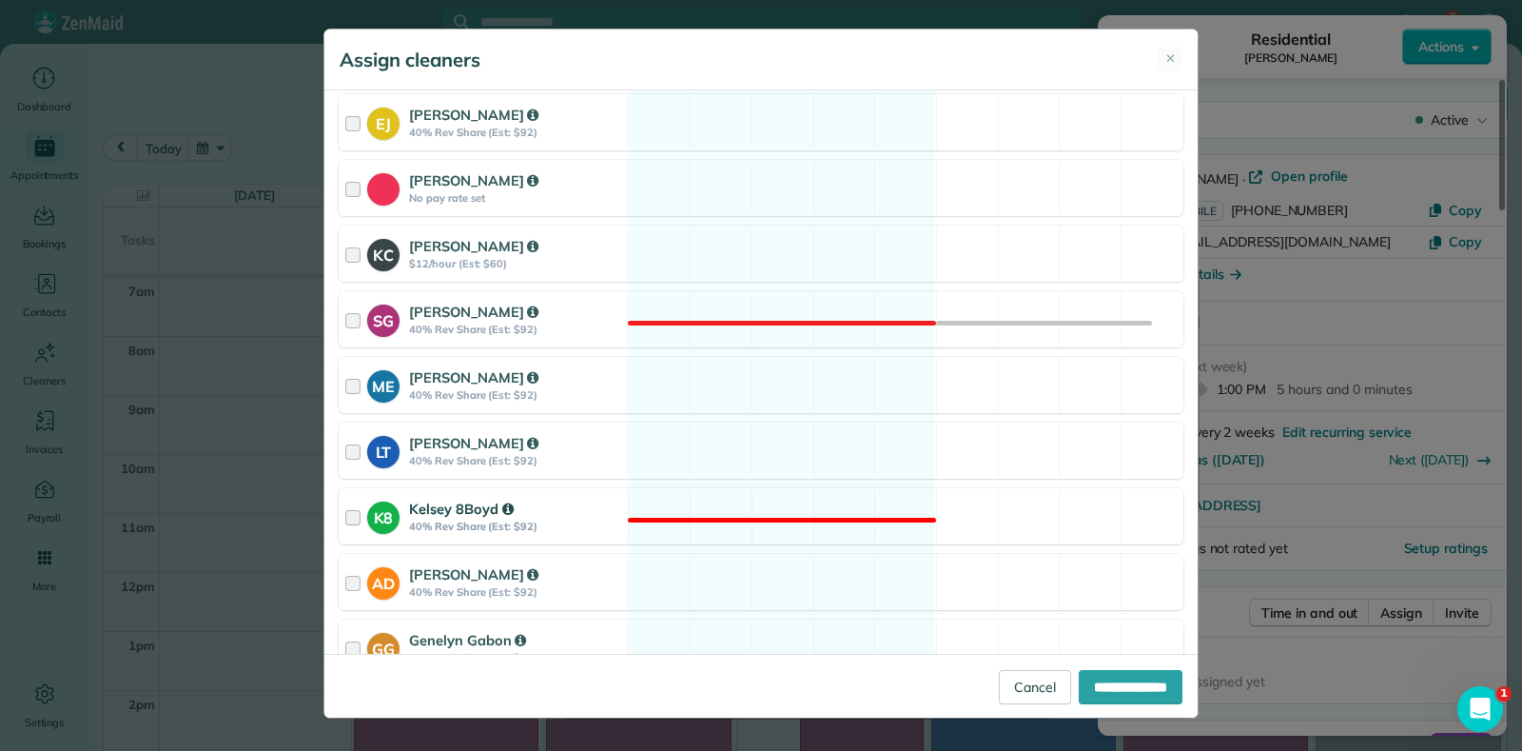
click at [798, 519] on div "K8 Kelsey 8Boyd 40% Rev Share (Est: $92) Not available" at bounding box center [761, 516] width 845 height 56
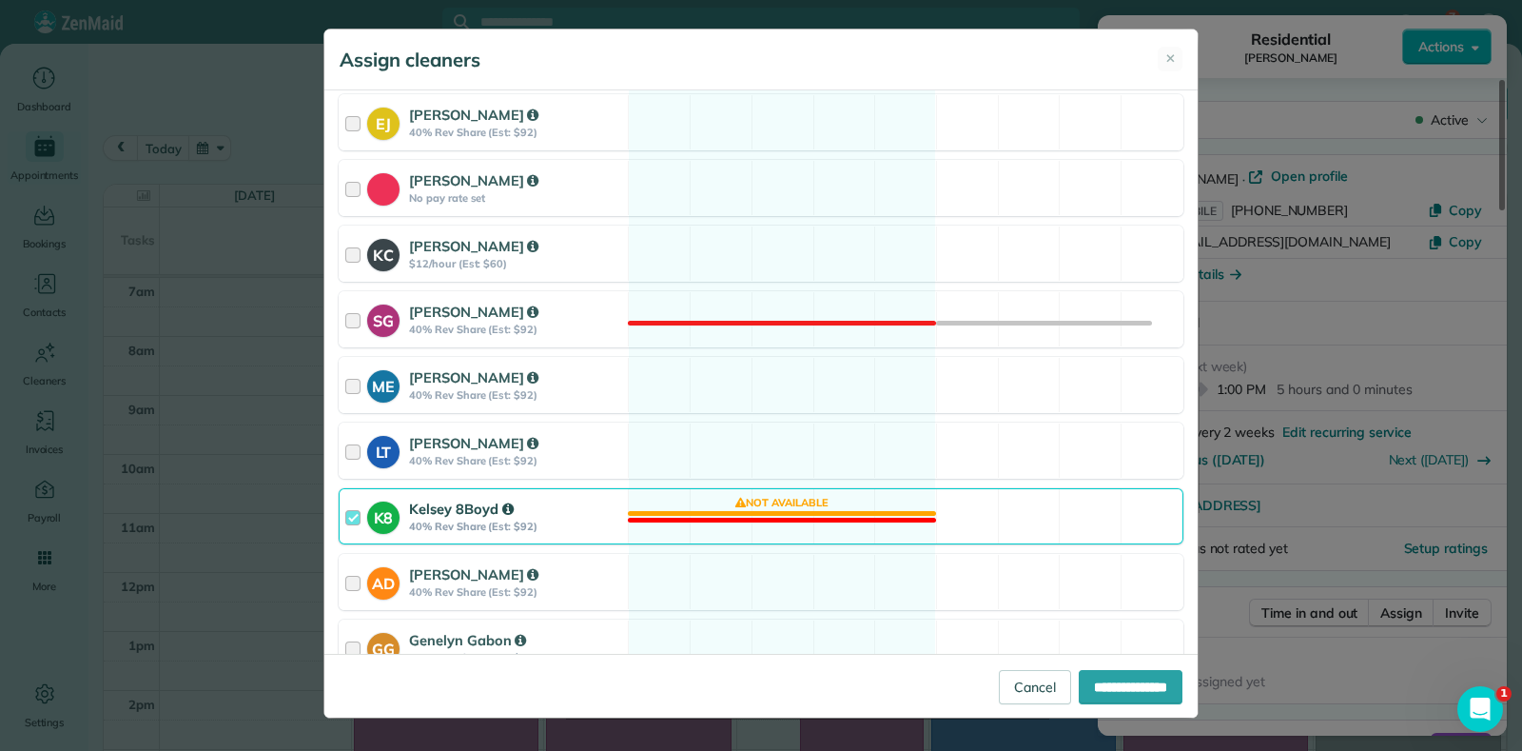
click at [823, 514] on div "K8 Kelsey 8Boyd 40% Rev Share (Est: $92) Not available" at bounding box center [761, 516] width 845 height 56
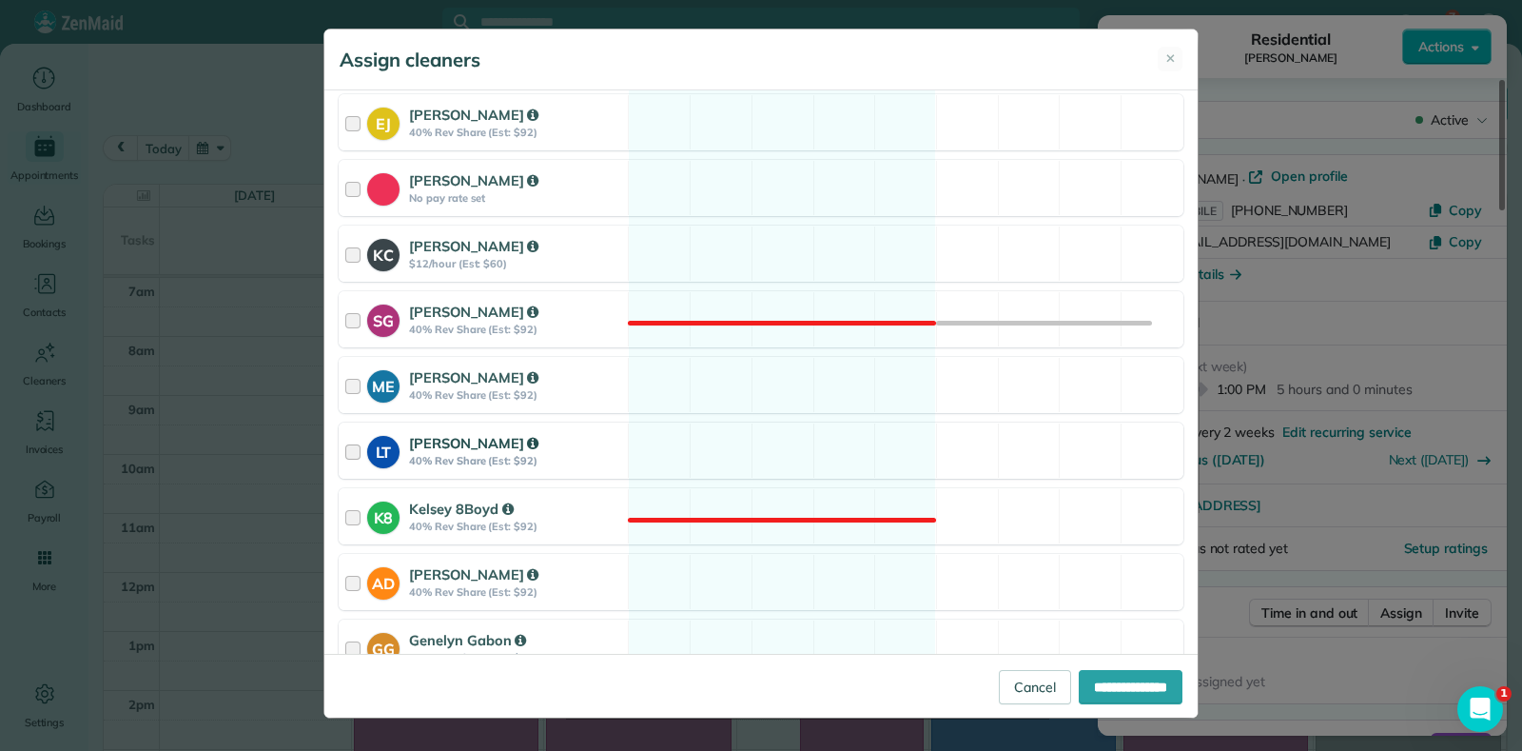
click at [775, 427] on div "LT [PERSON_NAME] 40% Rev Share (Est: $92) Available" at bounding box center [761, 450] width 845 height 56
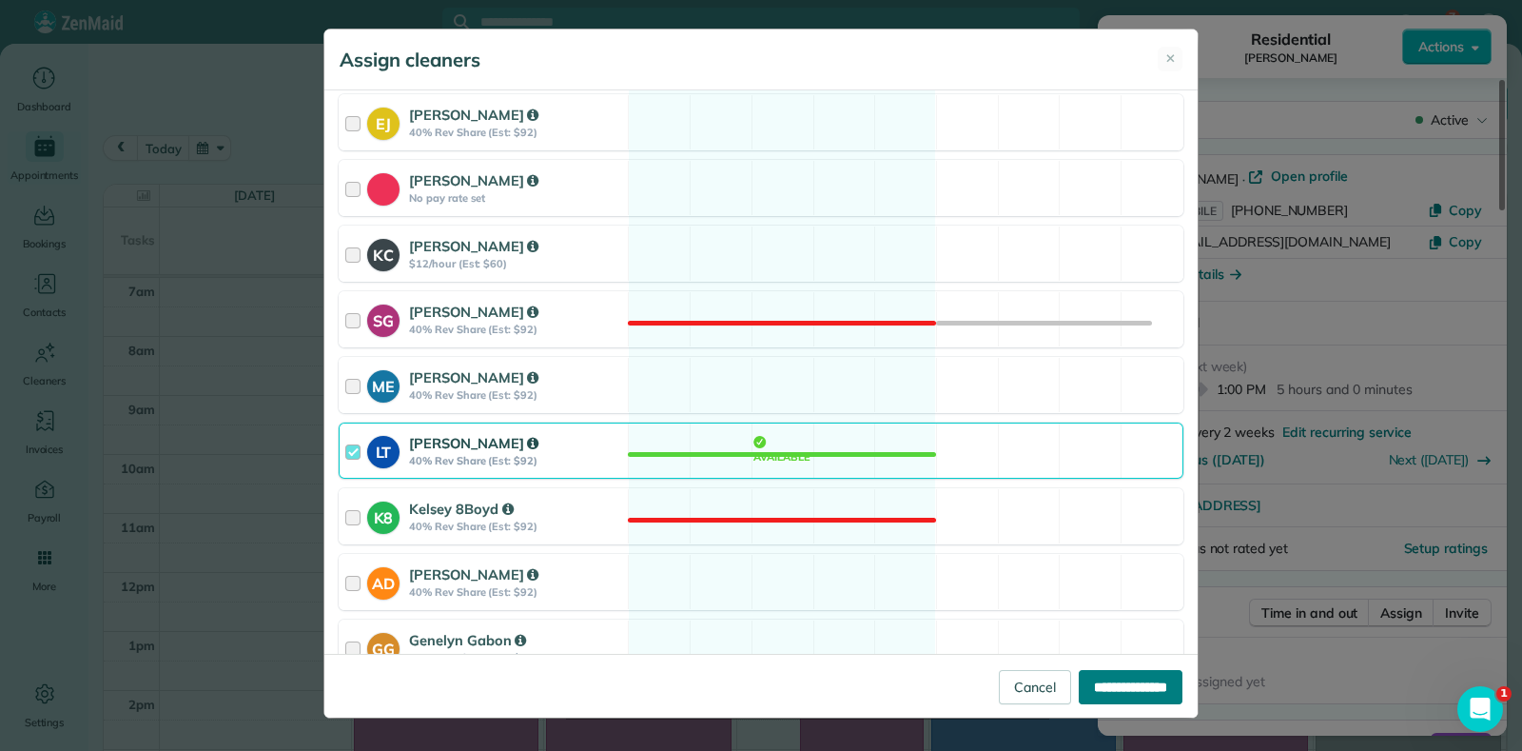
click at [1097, 684] on input "**********" at bounding box center [1131, 687] width 104 height 34
type input "**********"
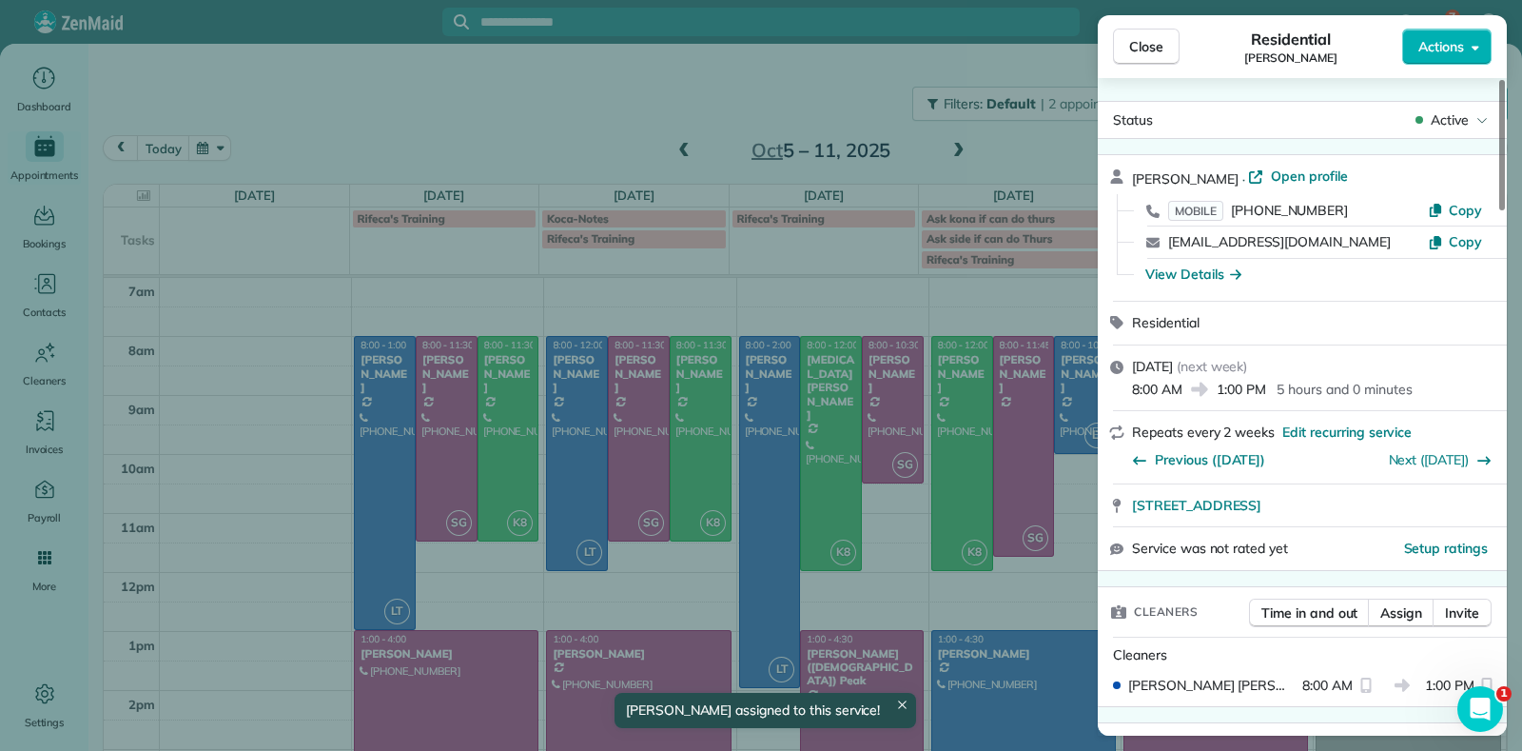
click at [1170, 55] on button "Close" at bounding box center [1146, 47] width 67 height 36
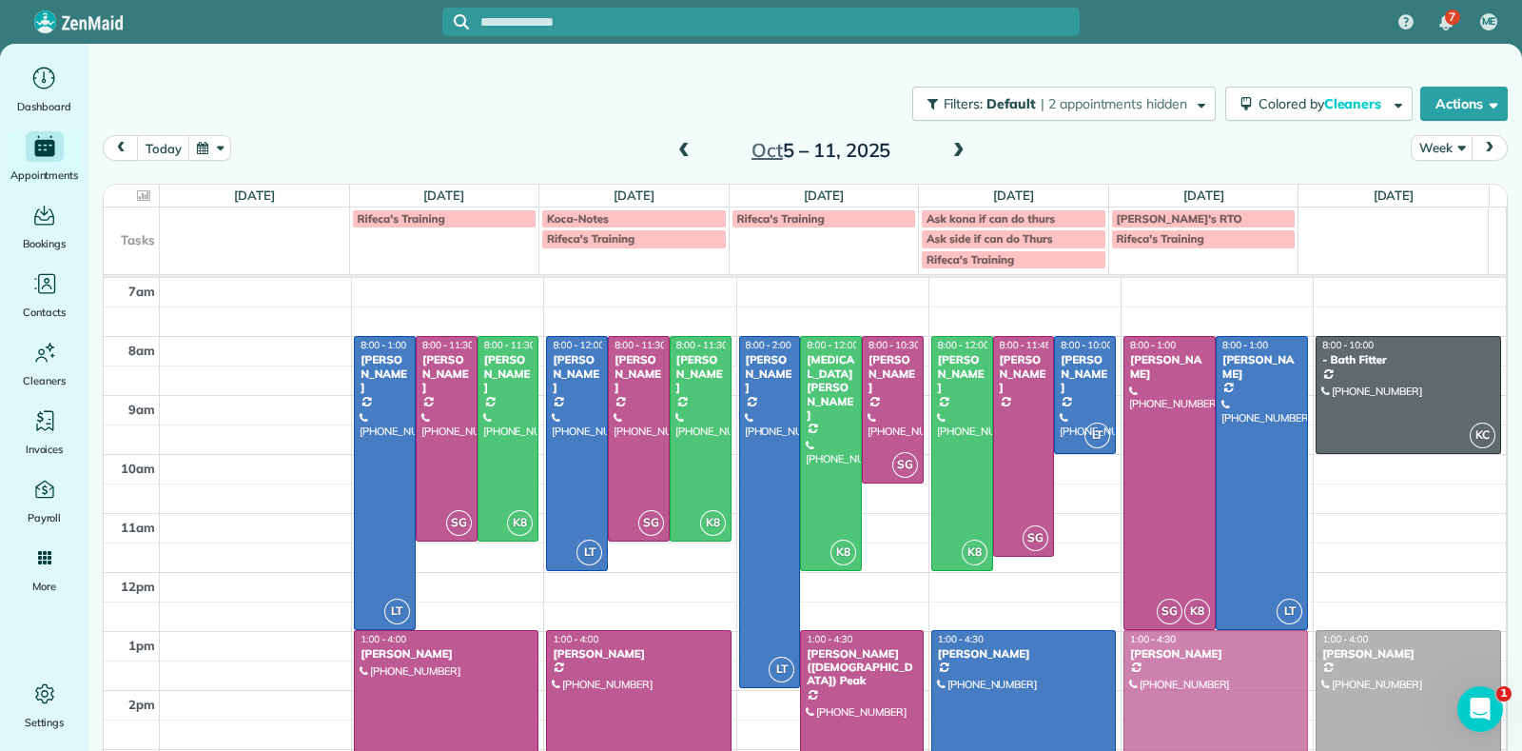
drag, startPoint x: 1223, startPoint y: 668, endPoint x: 1170, endPoint y: 662, distance: 52.6
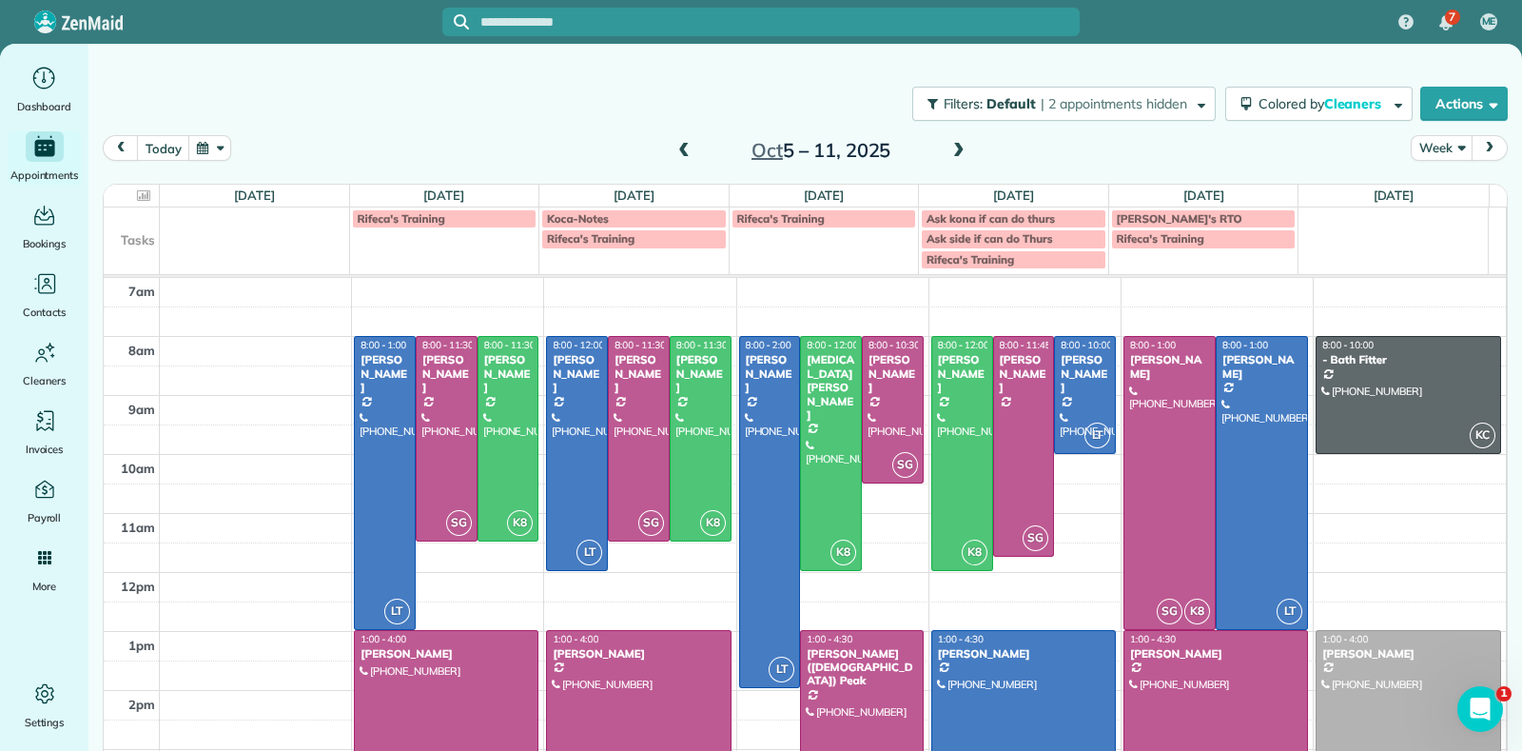
click at [1170, 664] on div at bounding box center [1216, 733] width 183 height 204
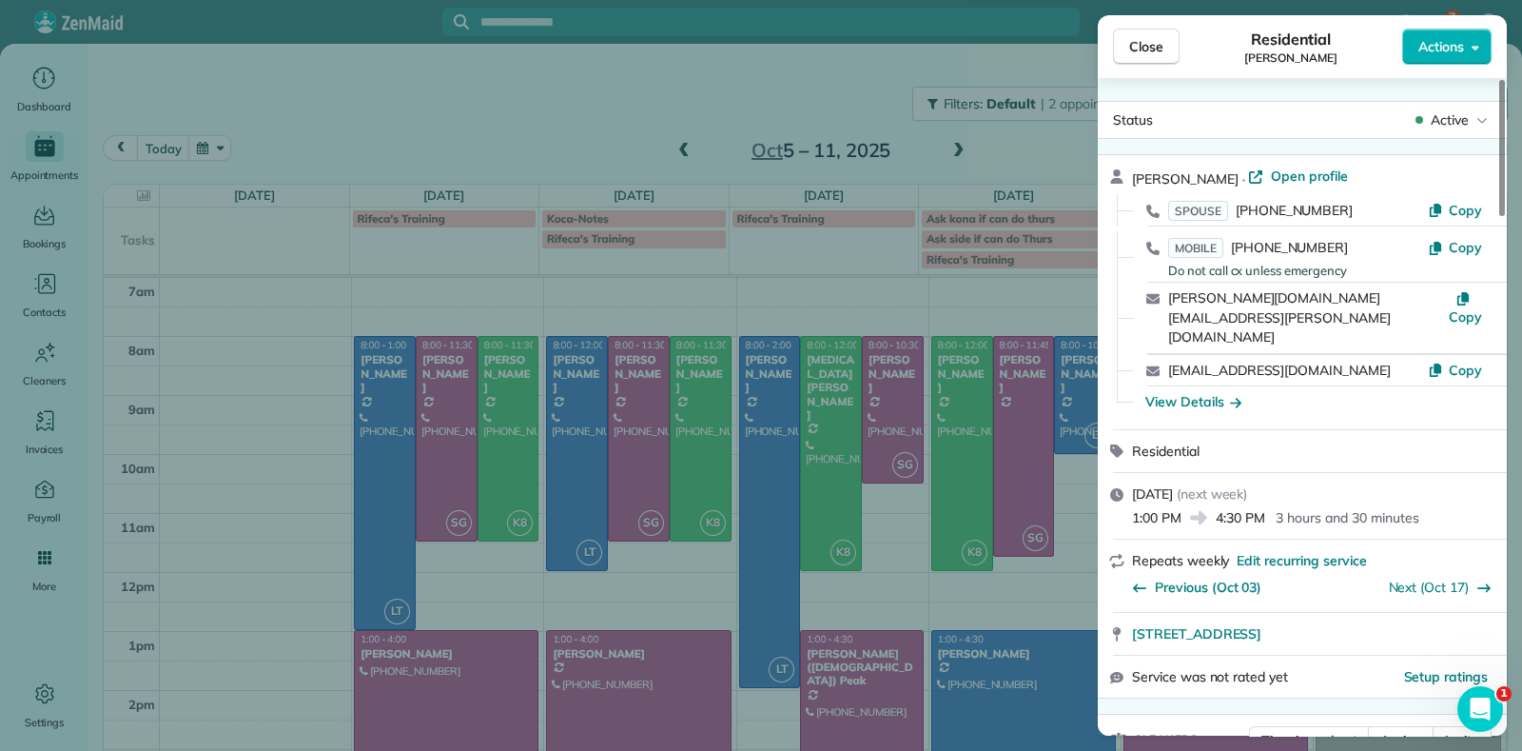
click at [1038, 559] on div "Close Residential [PERSON_NAME] Actions Status Active [PERSON_NAME] · Open prof…" at bounding box center [761, 375] width 1522 height 751
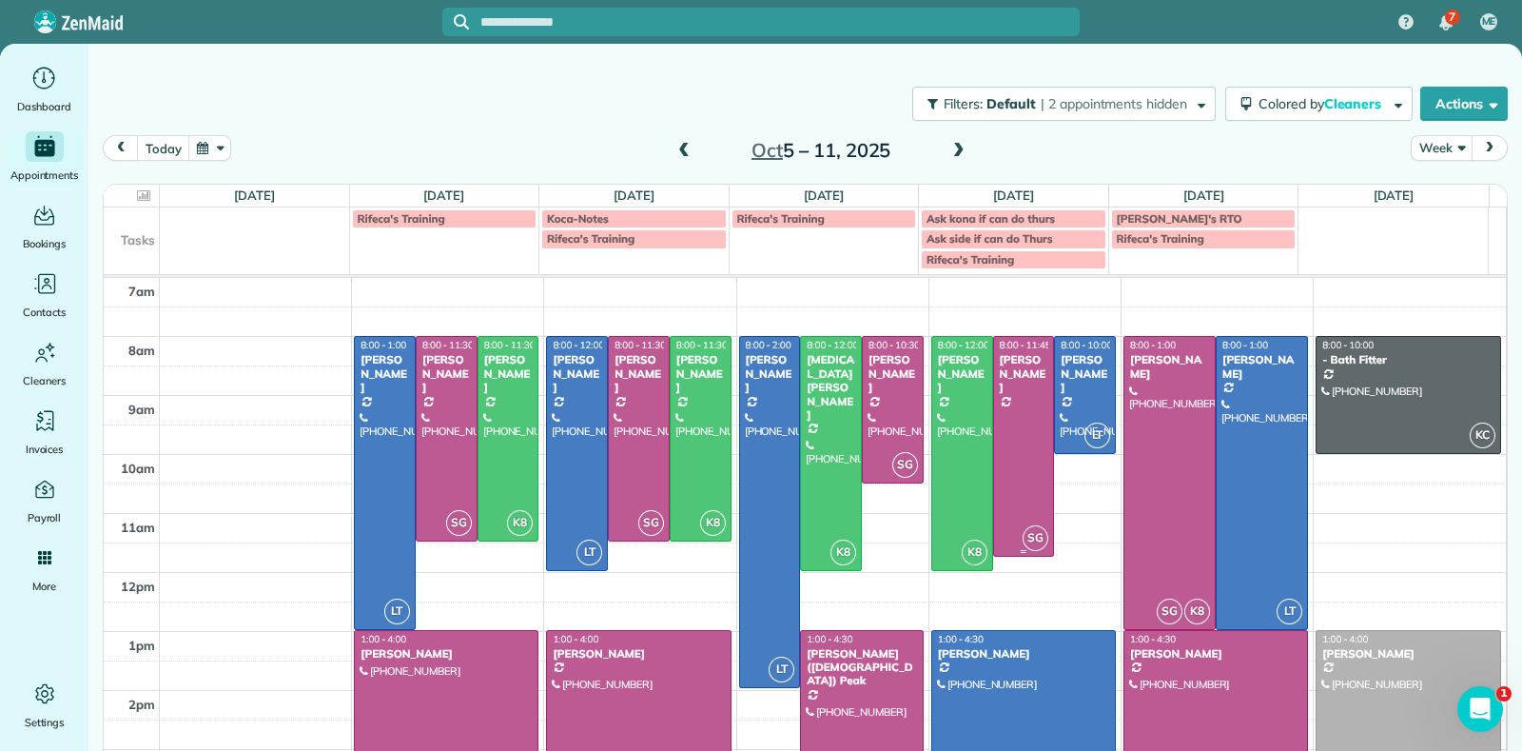
click at [994, 441] on div at bounding box center [1024, 446] width 60 height 218
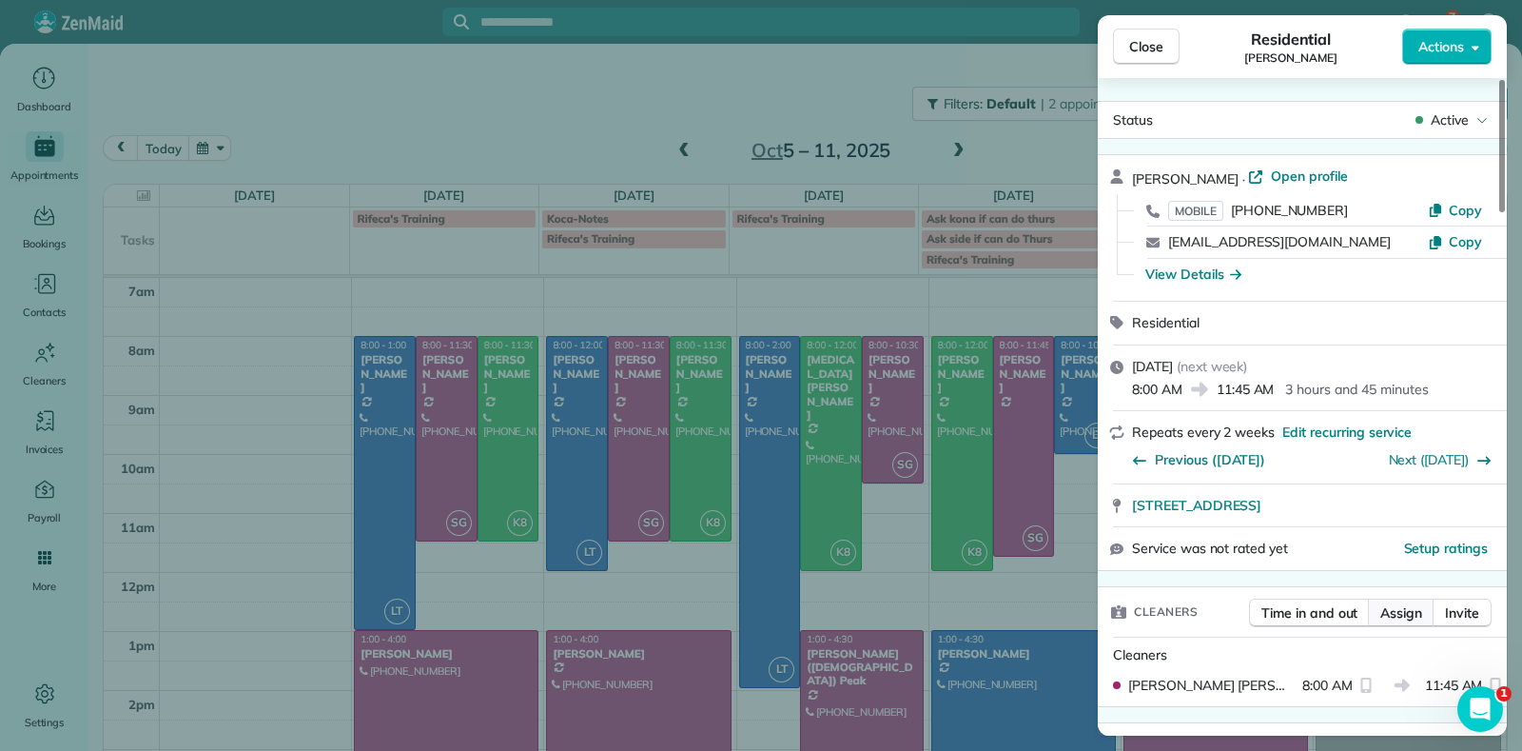
click at [1384, 611] on span "Assign" at bounding box center [1402, 612] width 42 height 19
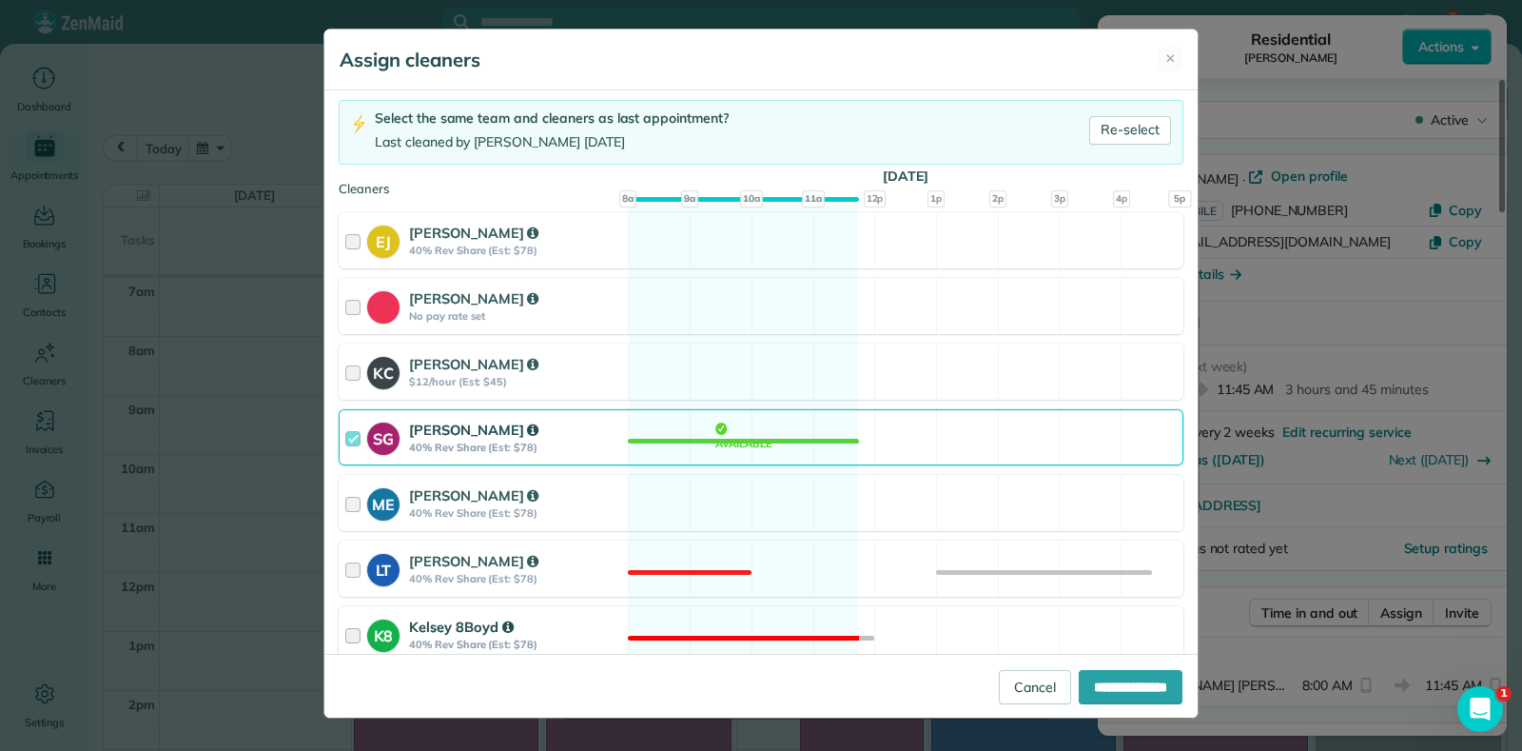
scroll to position [237, 0]
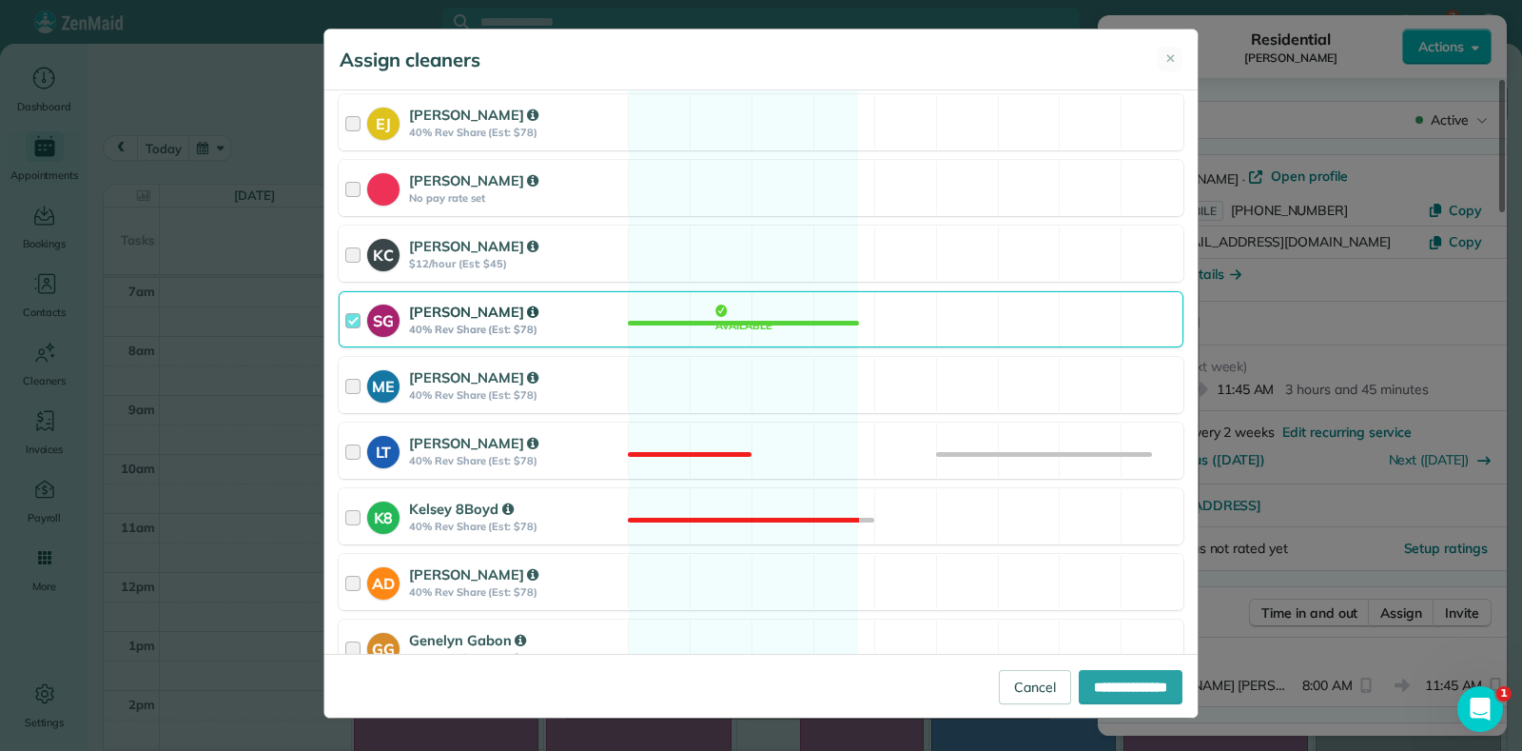
click at [775, 321] on div "SG [PERSON_NAME] 40% Rev Share (Est: $78) Available" at bounding box center [761, 319] width 845 height 56
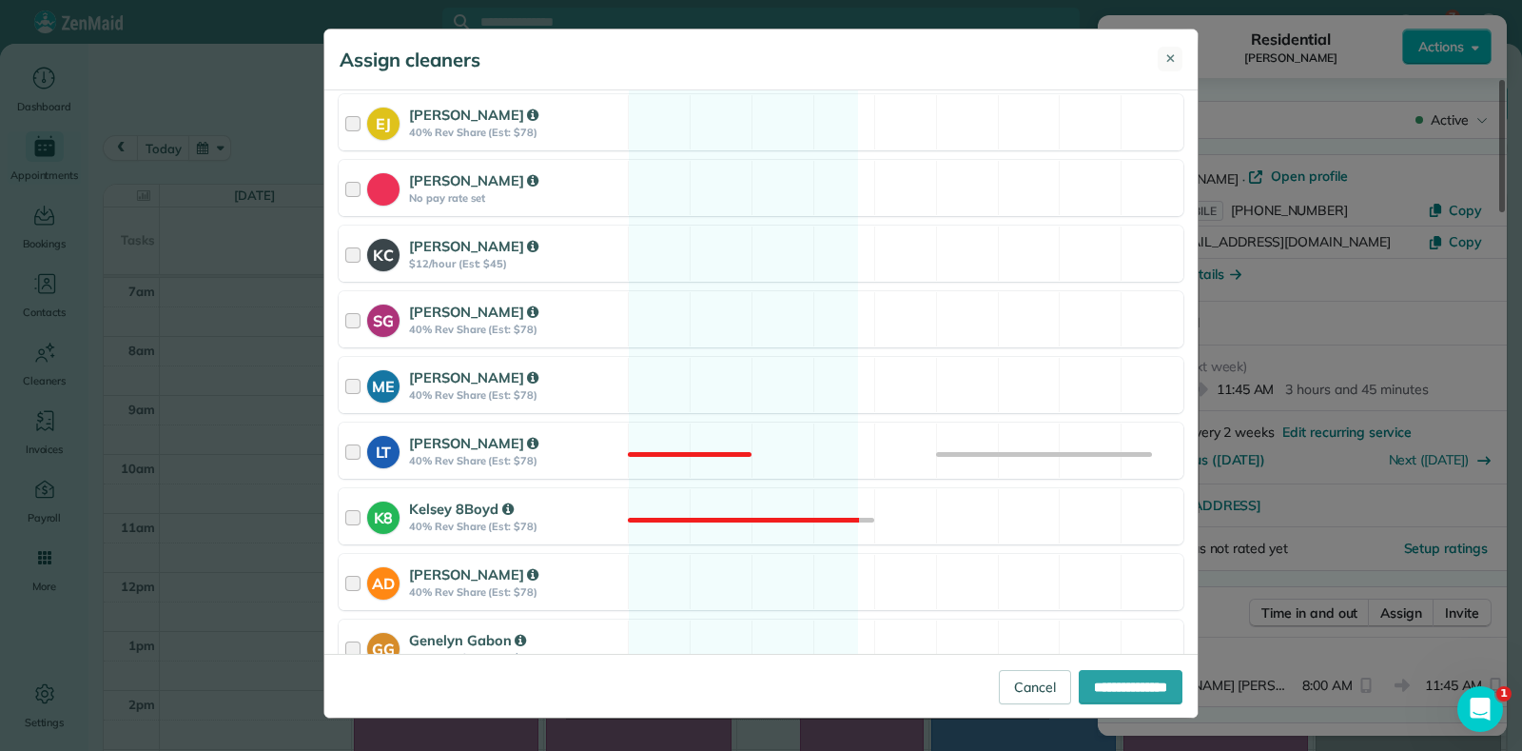
click at [1170, 61] on span "✕" at bounding box center [1171, 58] width 10 height 19
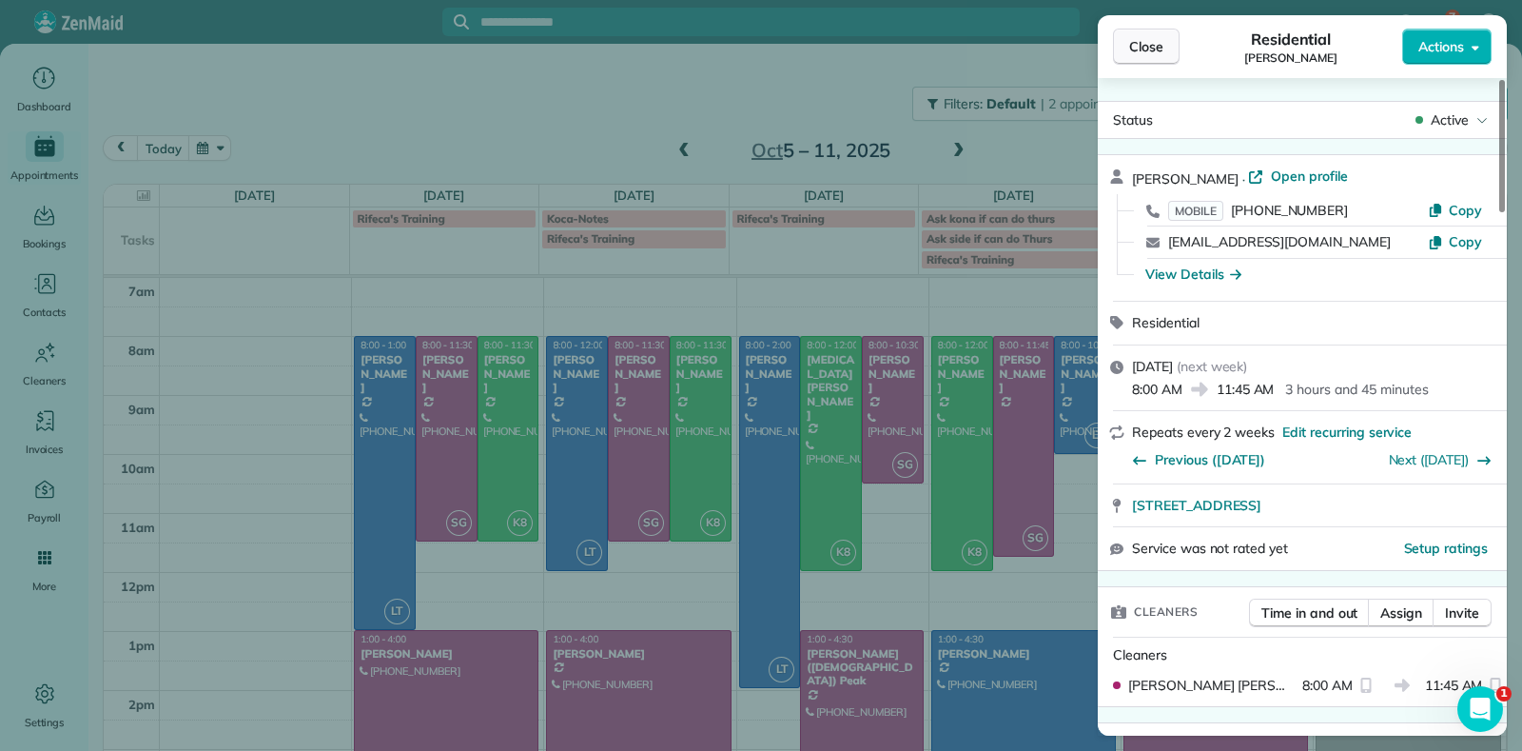
click at [1164, 62] on button "Close" at bounding box center [1146, 47] width 67 height 36
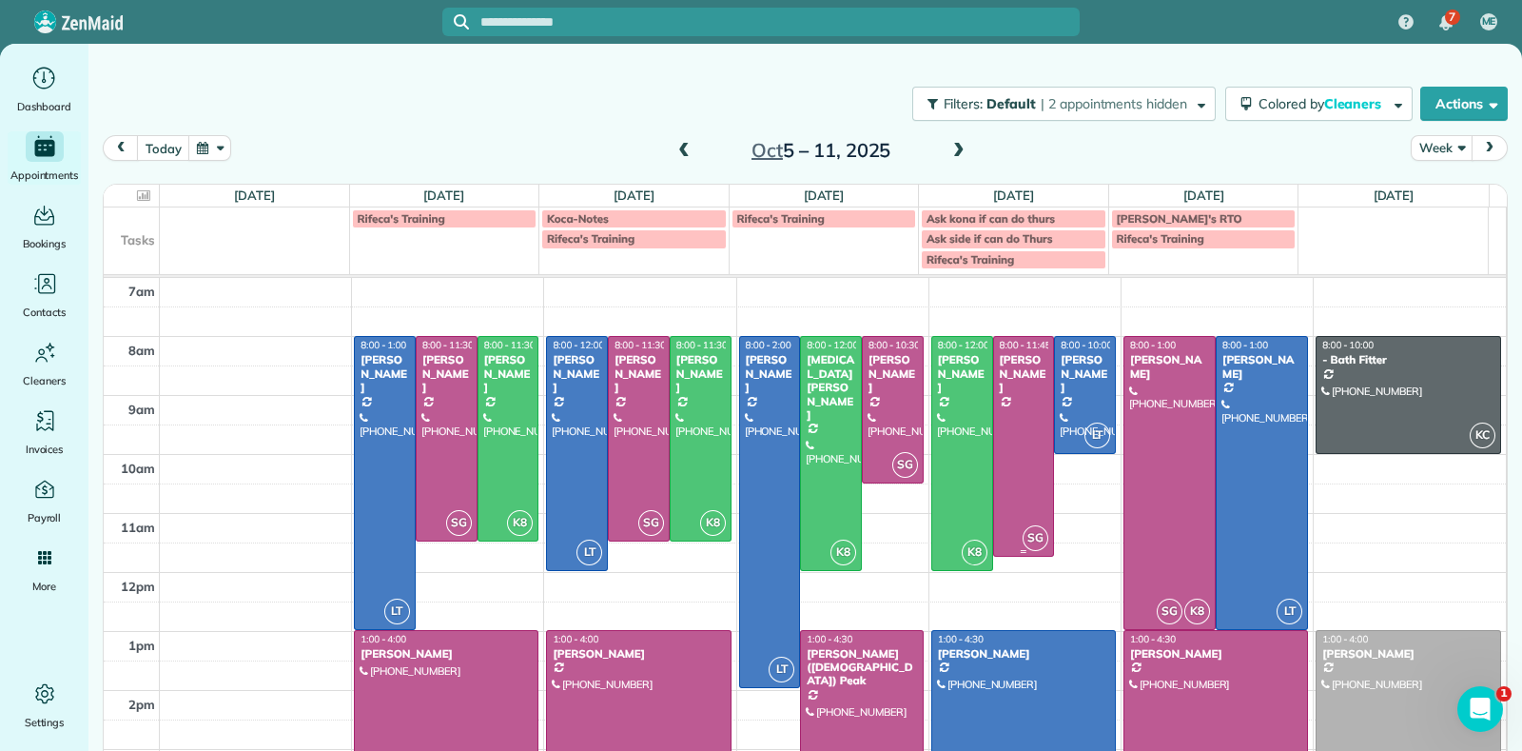
click at [1004, 391] on div "[PERSON_NAME]" at bounding box center [1024, 373] width 50 height 41
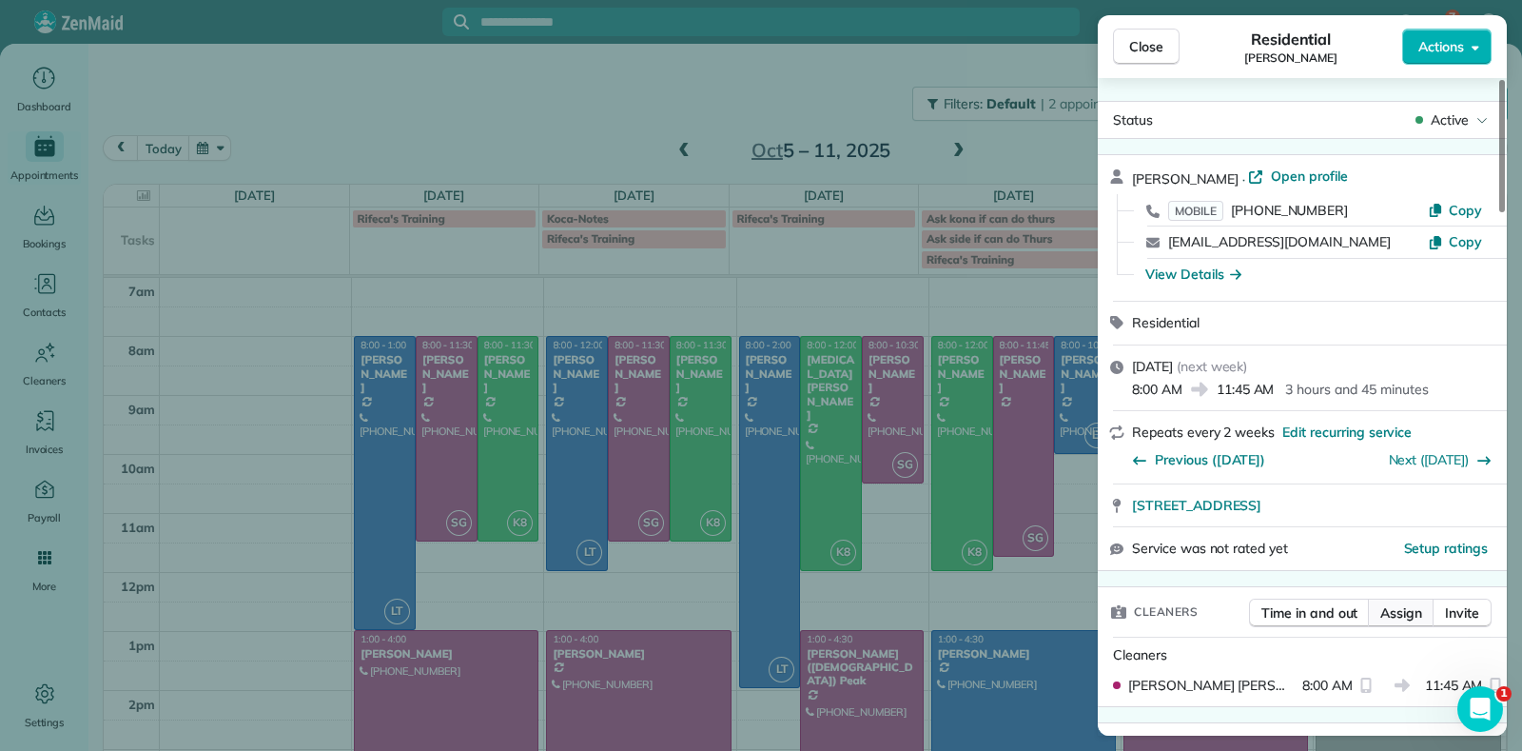
click at [1400, 611] on span "Assign" at bounding box center [1402, 612] width 42 height 19
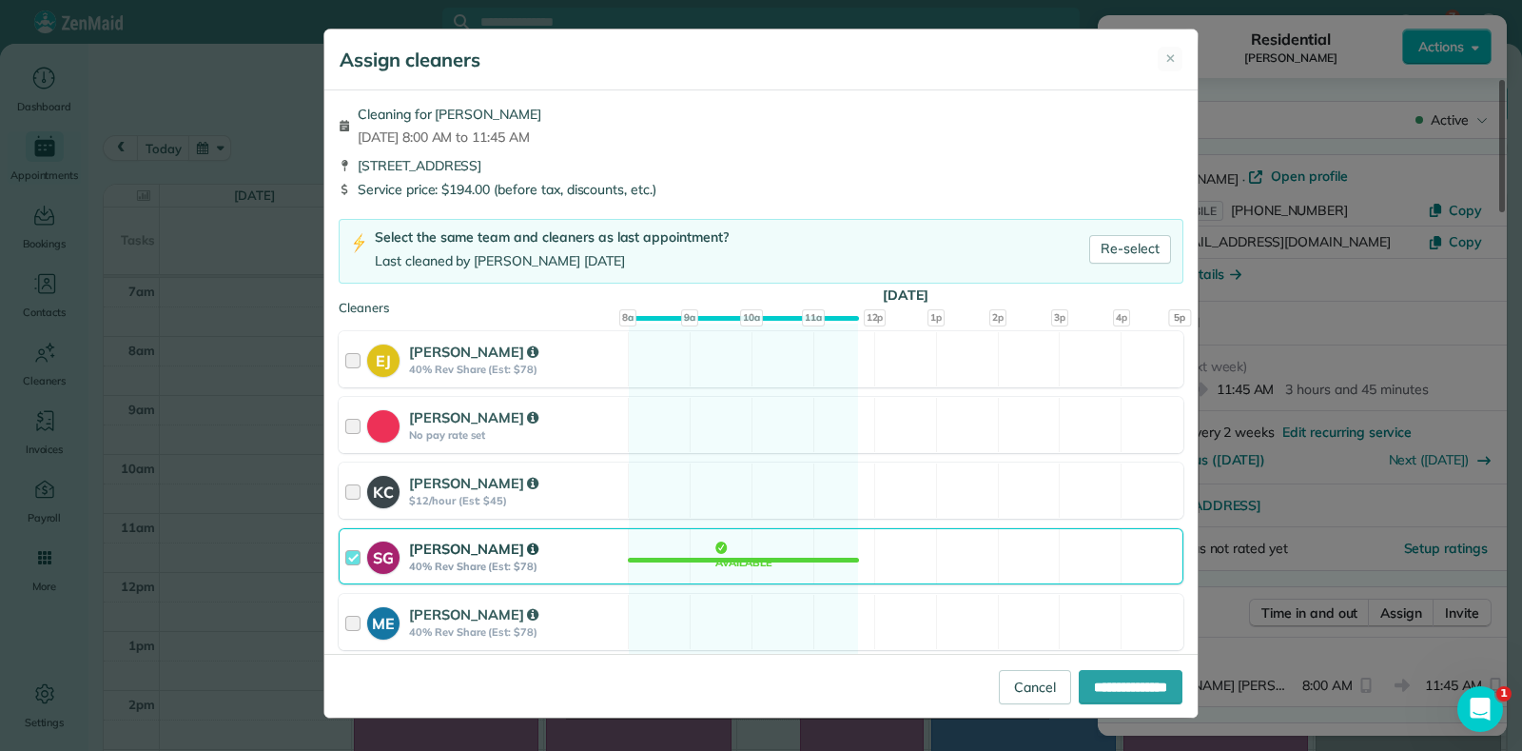
click at [684, 554] on div "SG [PERSON_NAME] 40% Rev Share (Est: $78) Available" at bounding box center [761, 556] width 845 height 56
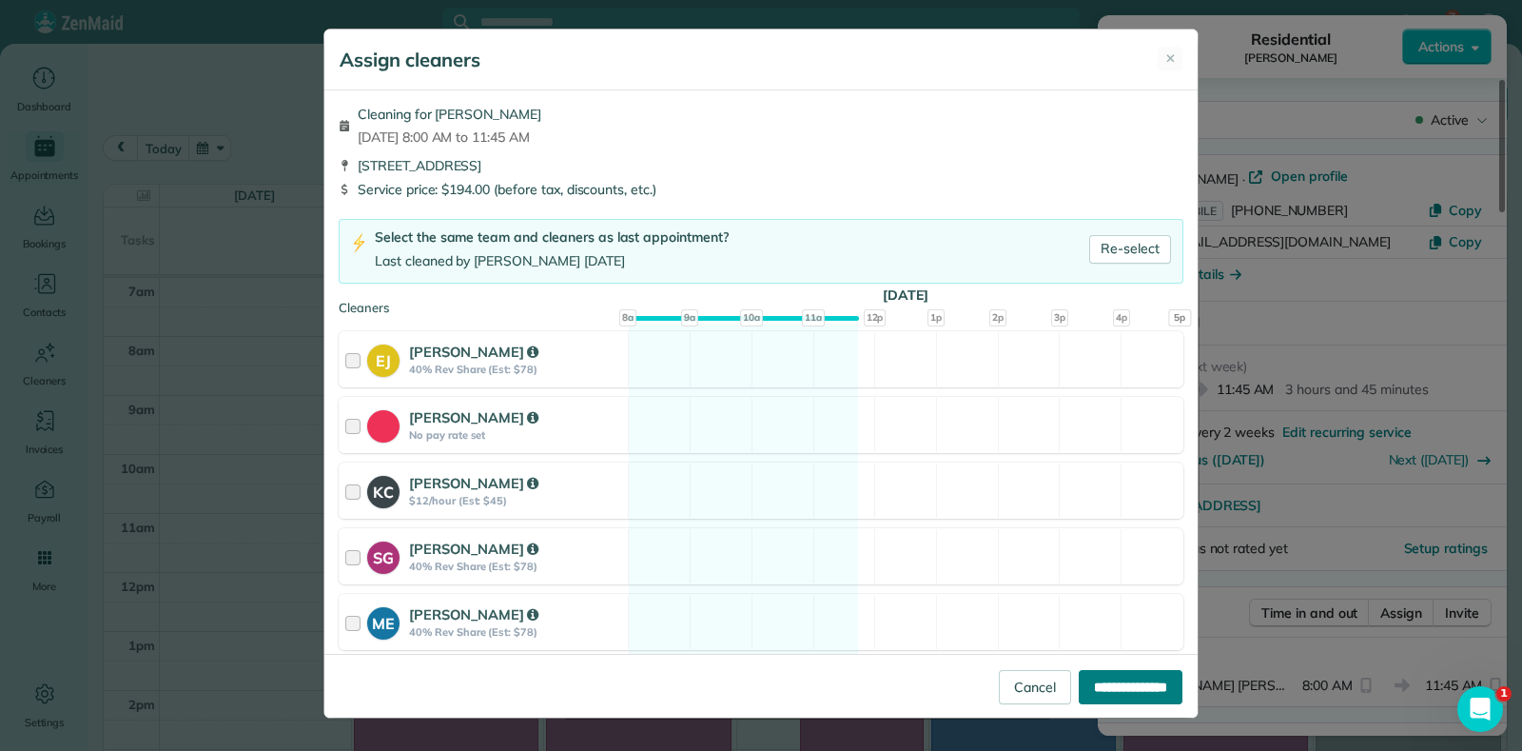
click at [1083, 695] on input "**********" at bounding box center [1131, 687] width 104 height 34
type input "**********"
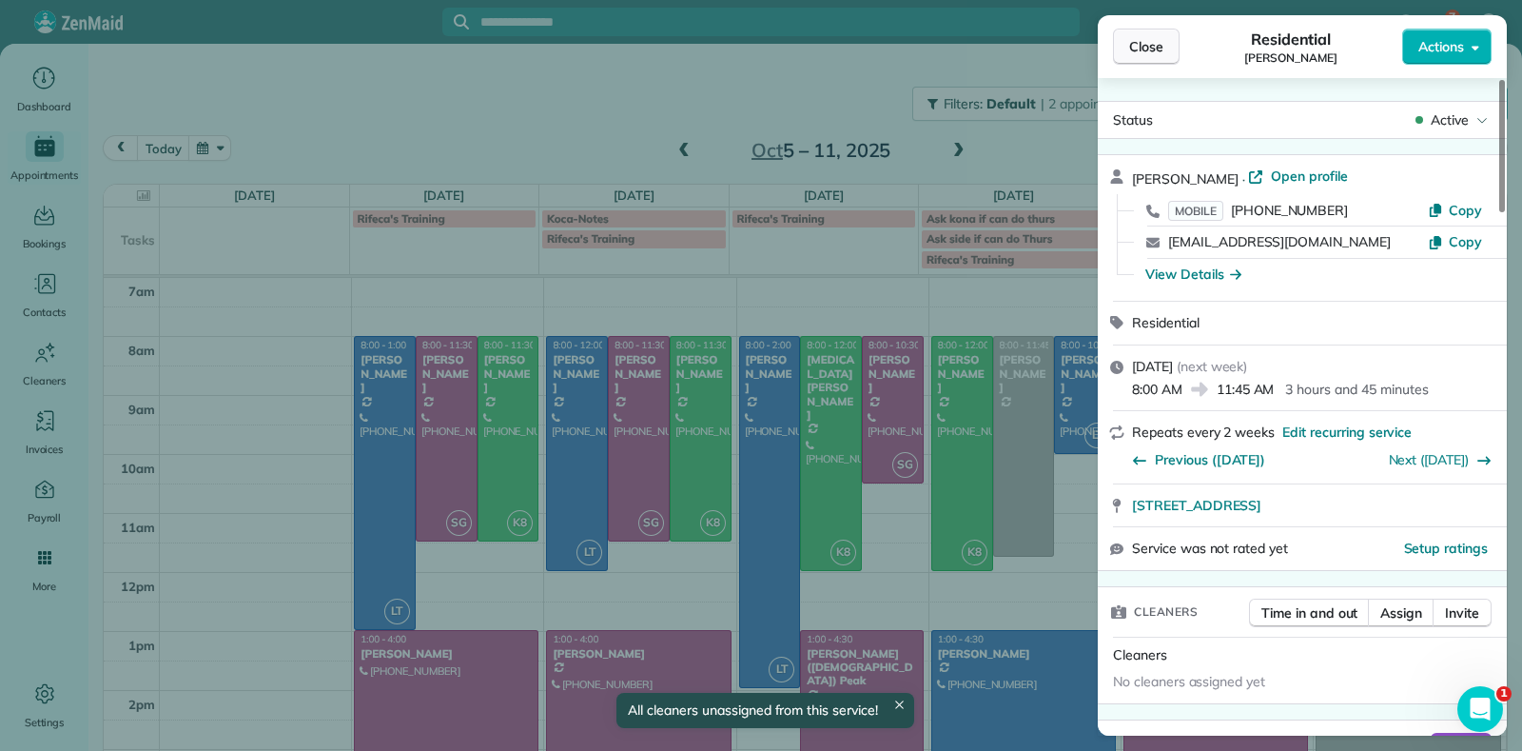
click at [1147, 55] on span "Close" at bounding box center [1146, 46] width 34 height 19
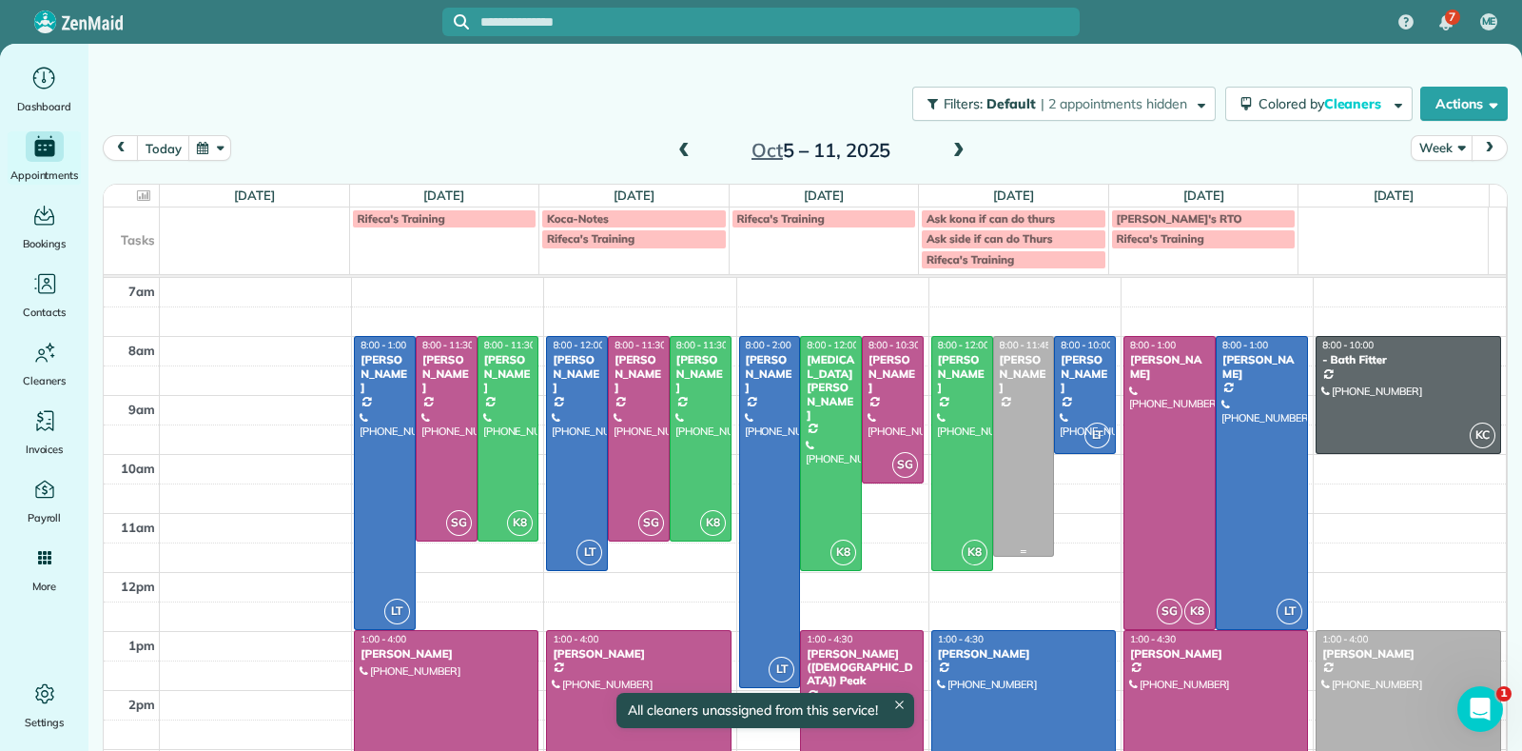
click at [999, 407] on div at bounding box center [1024, 446] width 60 height 218
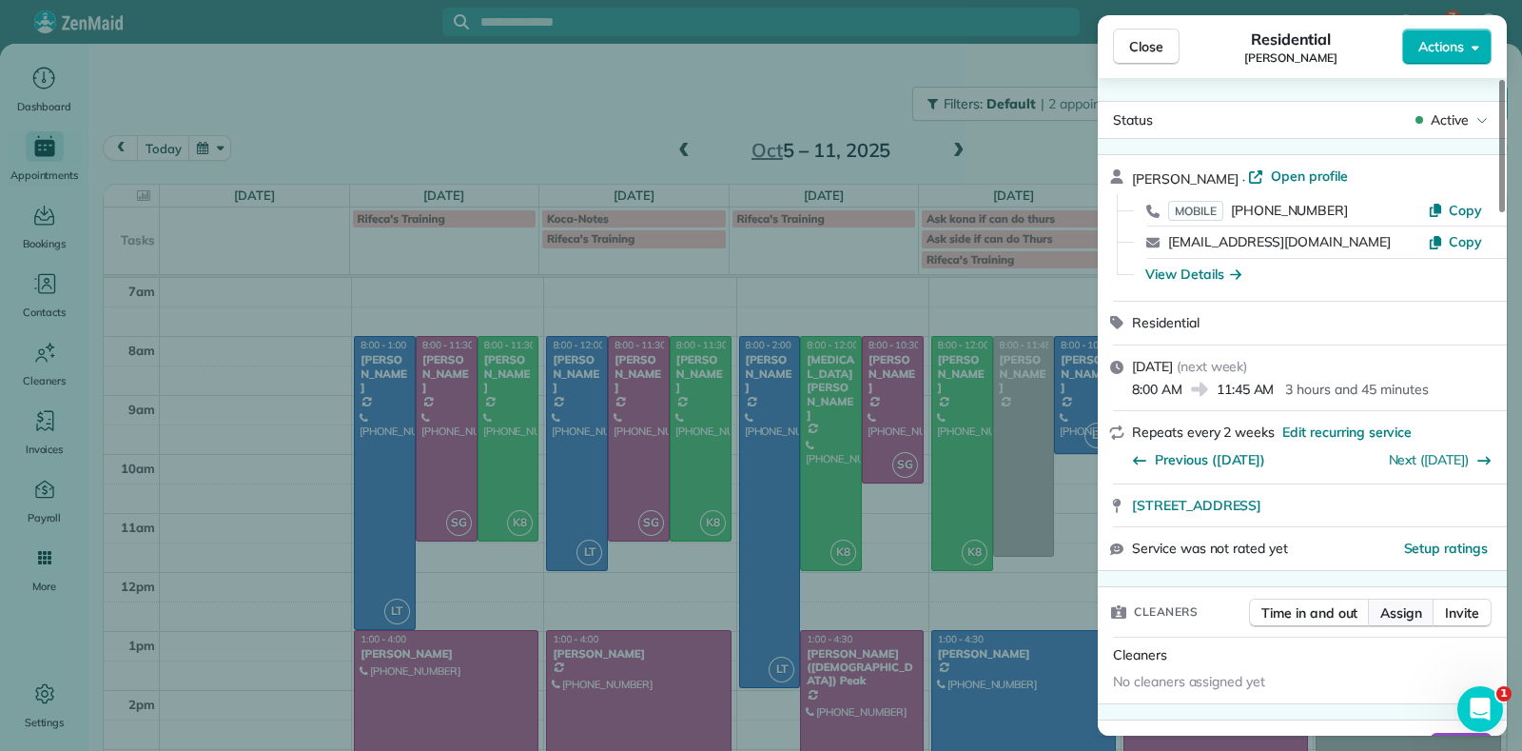
click at [1408, 608] on span "Assign" at bounding box center [1402, 612] width 42 height 19
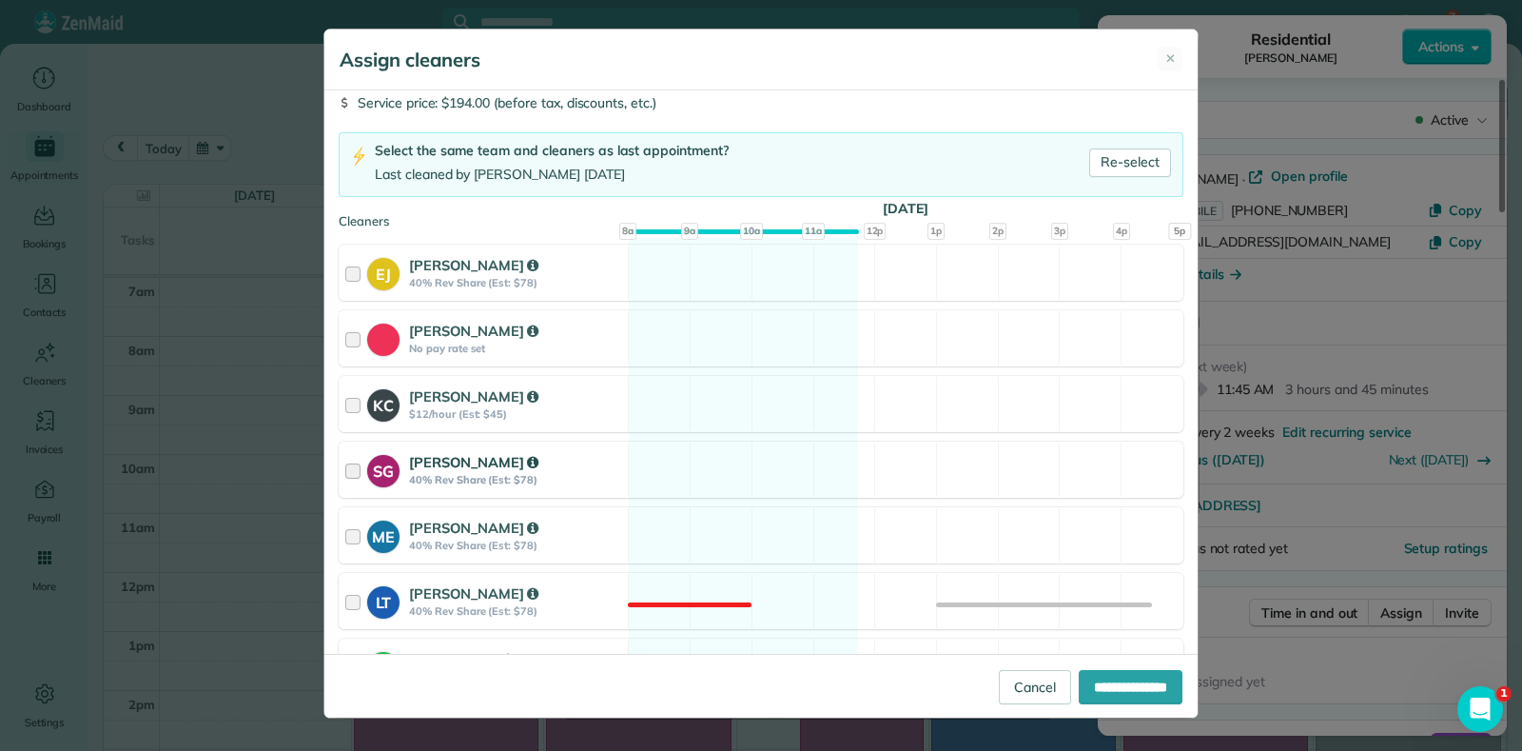
scroll to position [118, 0]
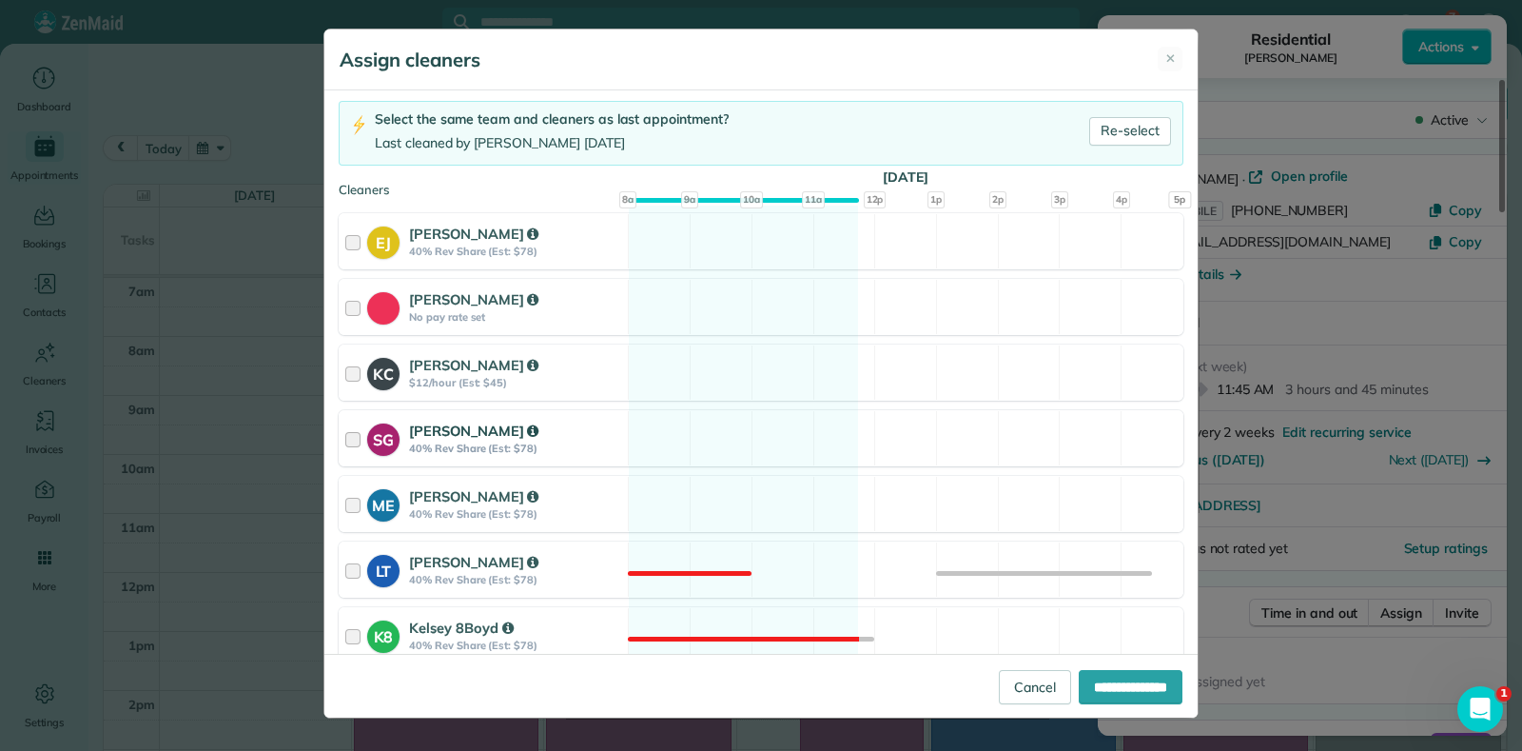
click at [774, 441] on div "SG [PERSON_NAME] 40% Rev Share (Est: $78) Available" at bounding box center [761, 438] width 845 height 56
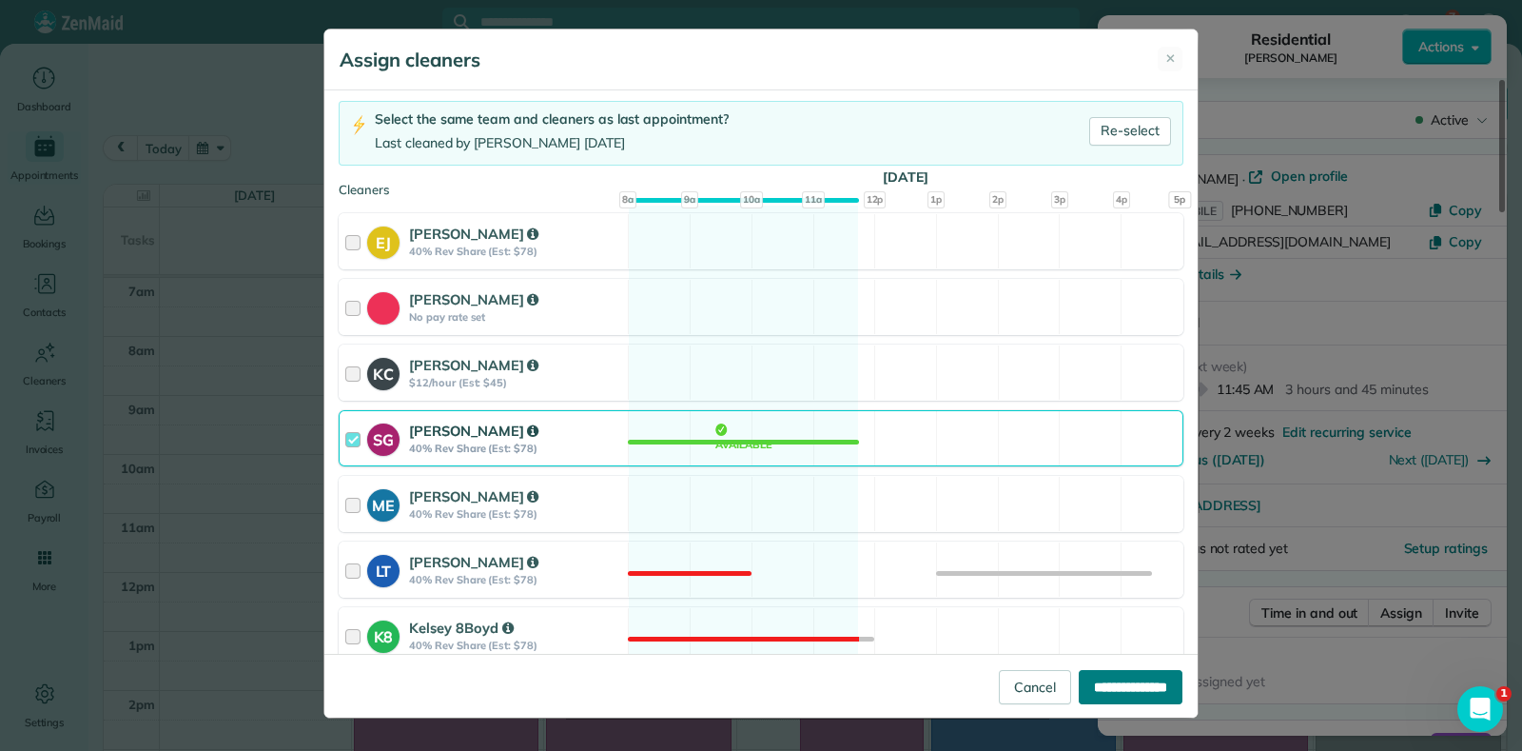
click at [1127, 692] on input "**********" at bounding box center [1131, 687] width 104 height 34
type input "**********"
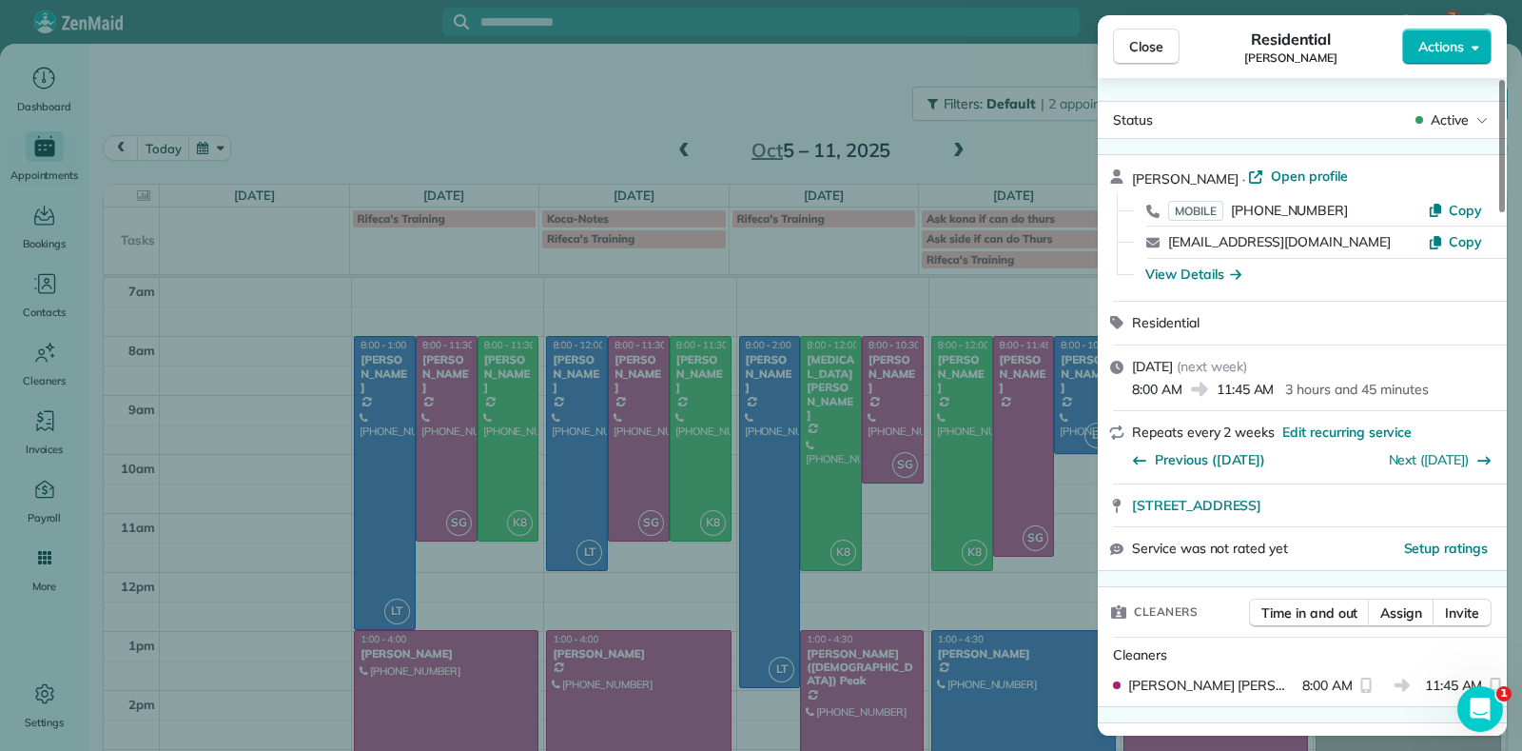
drag, startPoint x: 932, startPoint y: 656, endPoint x: 928, endPoint y: 676, distance: 20.5
click at [933, 657] on div "Close Residential [PERSON_NAME] Actions Status Active [PERSON_NAME] · Open prof…" at bounding box center [761, 375] width 1522 height 751
